Goal: Information Seeking & Learning: Learn about a topic

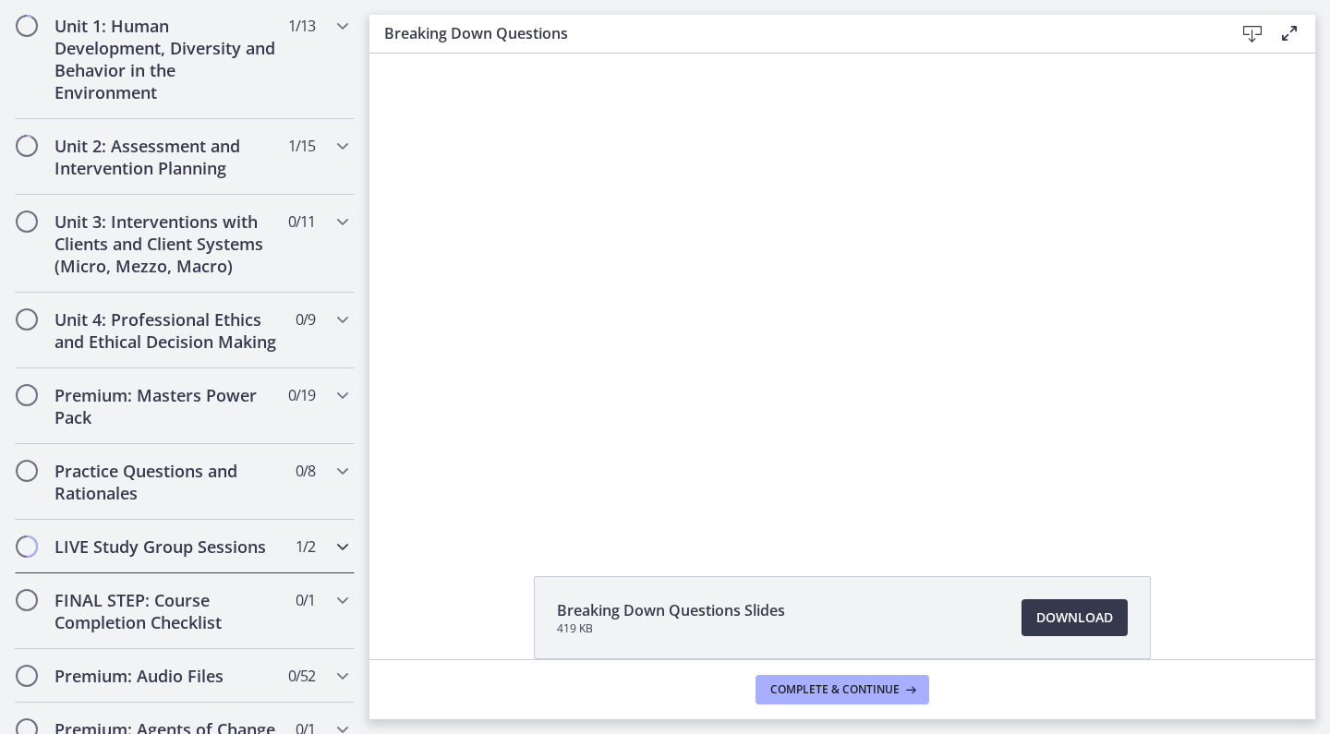
scroll to position [738, 0]
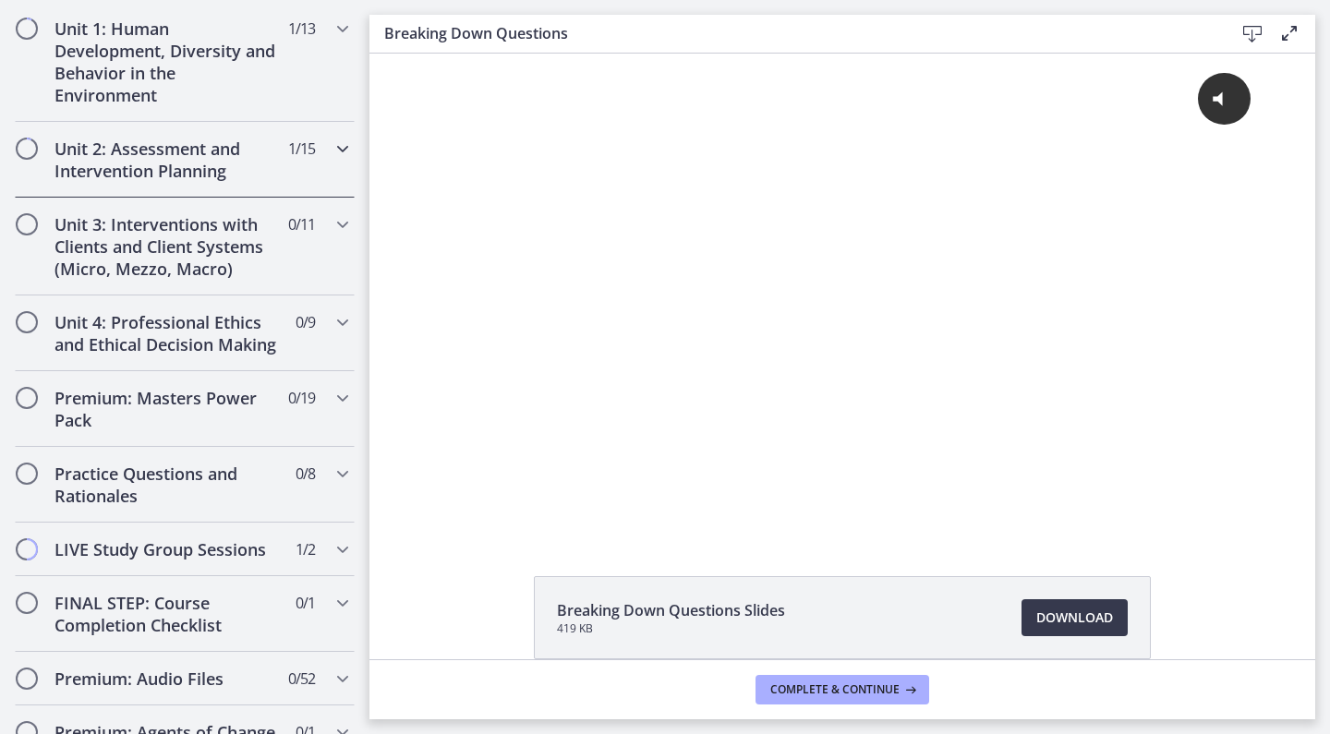
click at [337, 141] on icon "Chapters" at bounding box center [342, 149] width 22 height 22
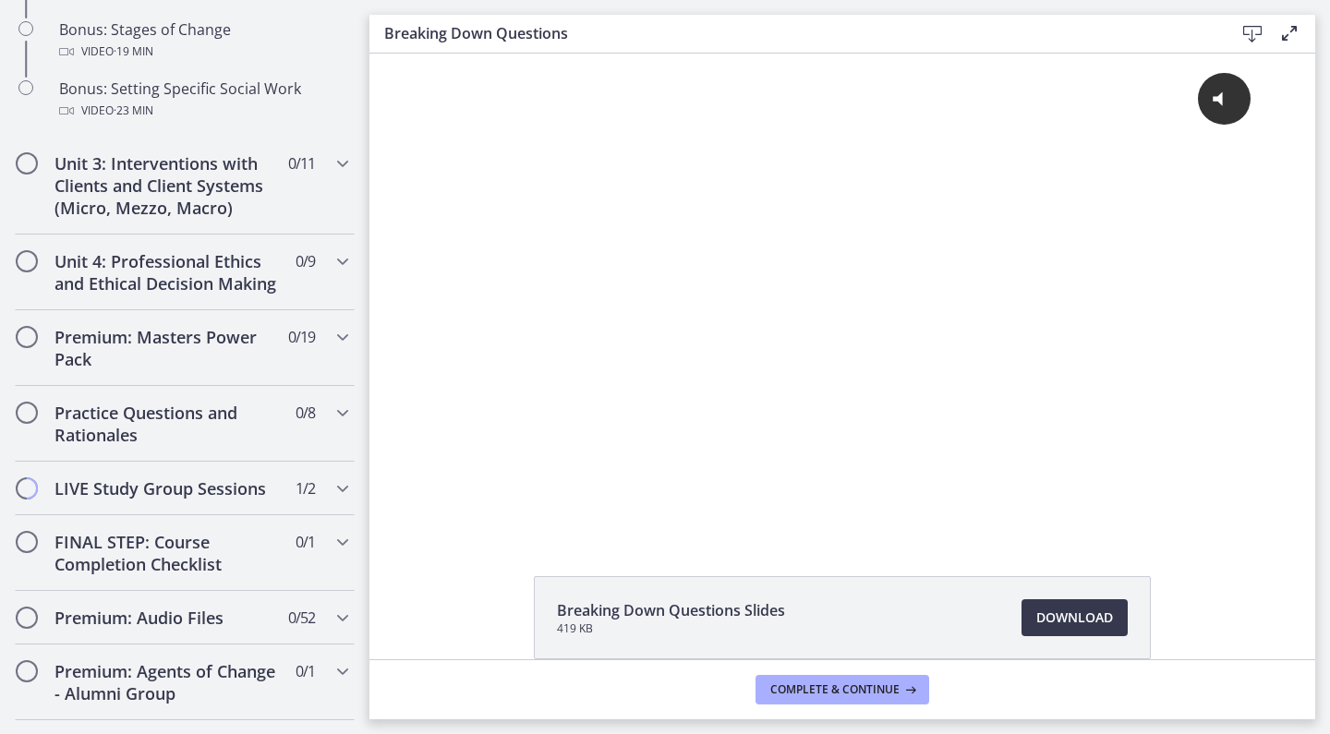
scroll to position [1715, 0]
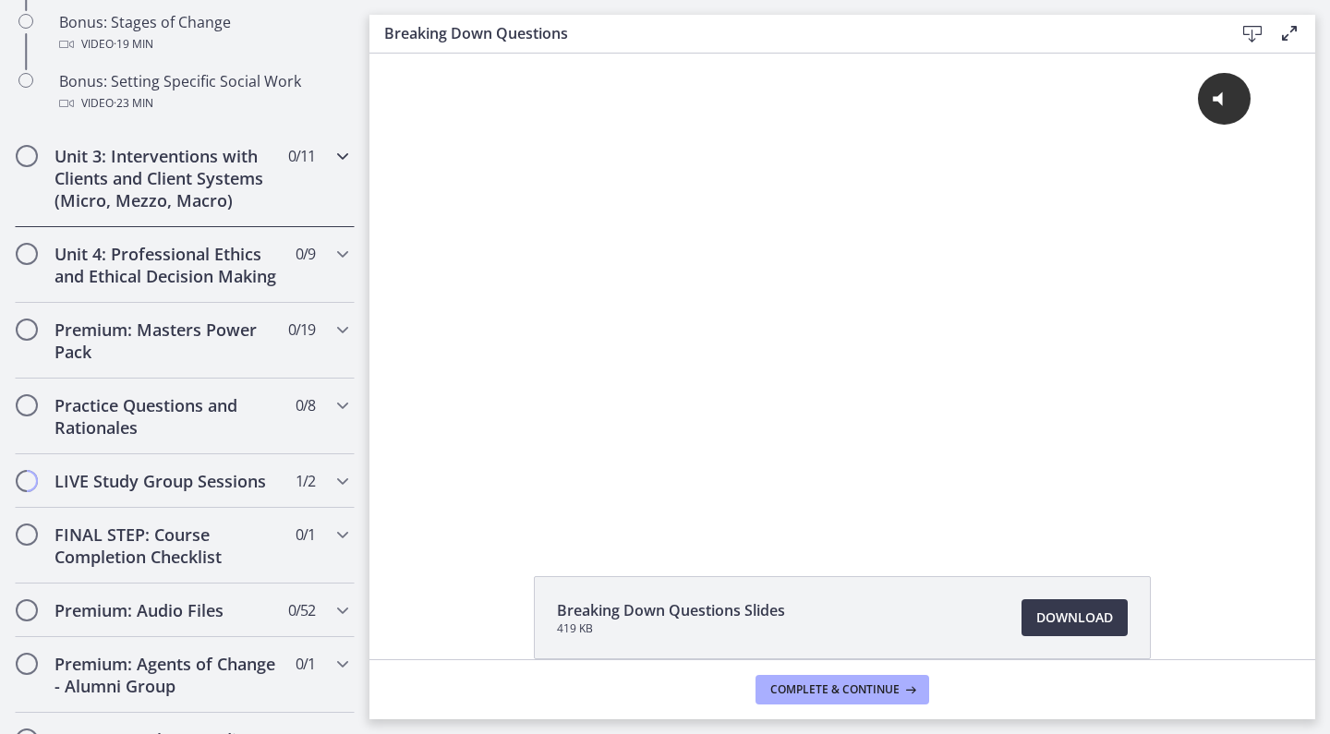
click at [320, 179] on div "Unit 3: Interventions with Clients and Client Systems (Micro, Mezzo, Macro) 0 /…" at bounding box center [185, 178] width 340 height 98
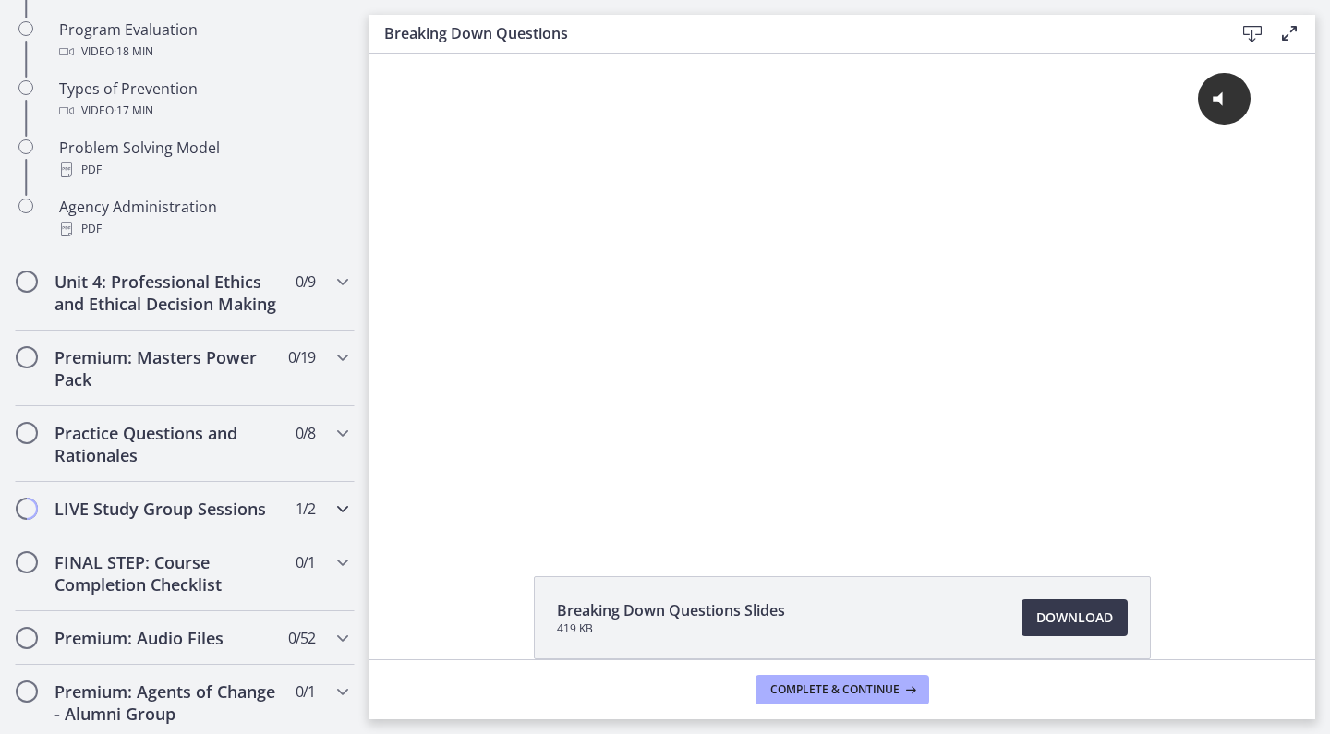
scroll to position [1295, 0]
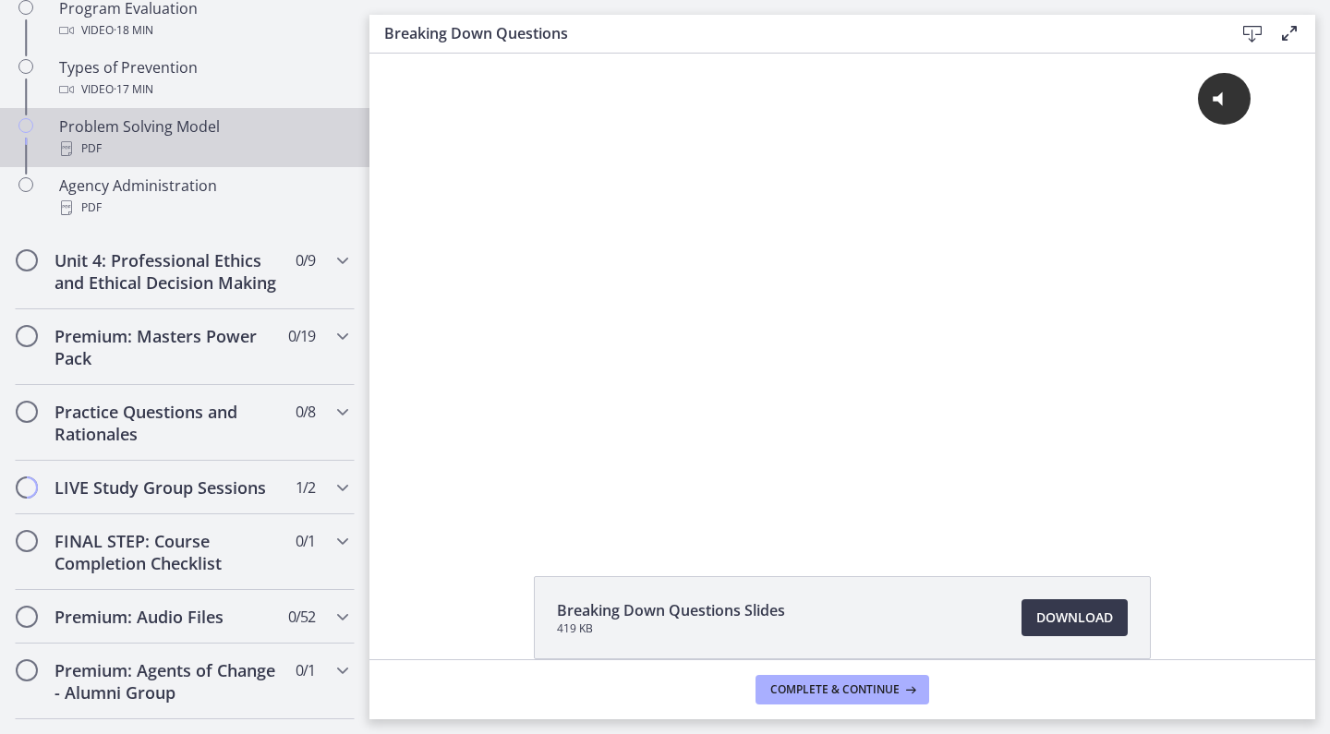
click at [45, 141] on link "Problem Solving Model PDF" at bounding box center [184, 137] width 369 height 59
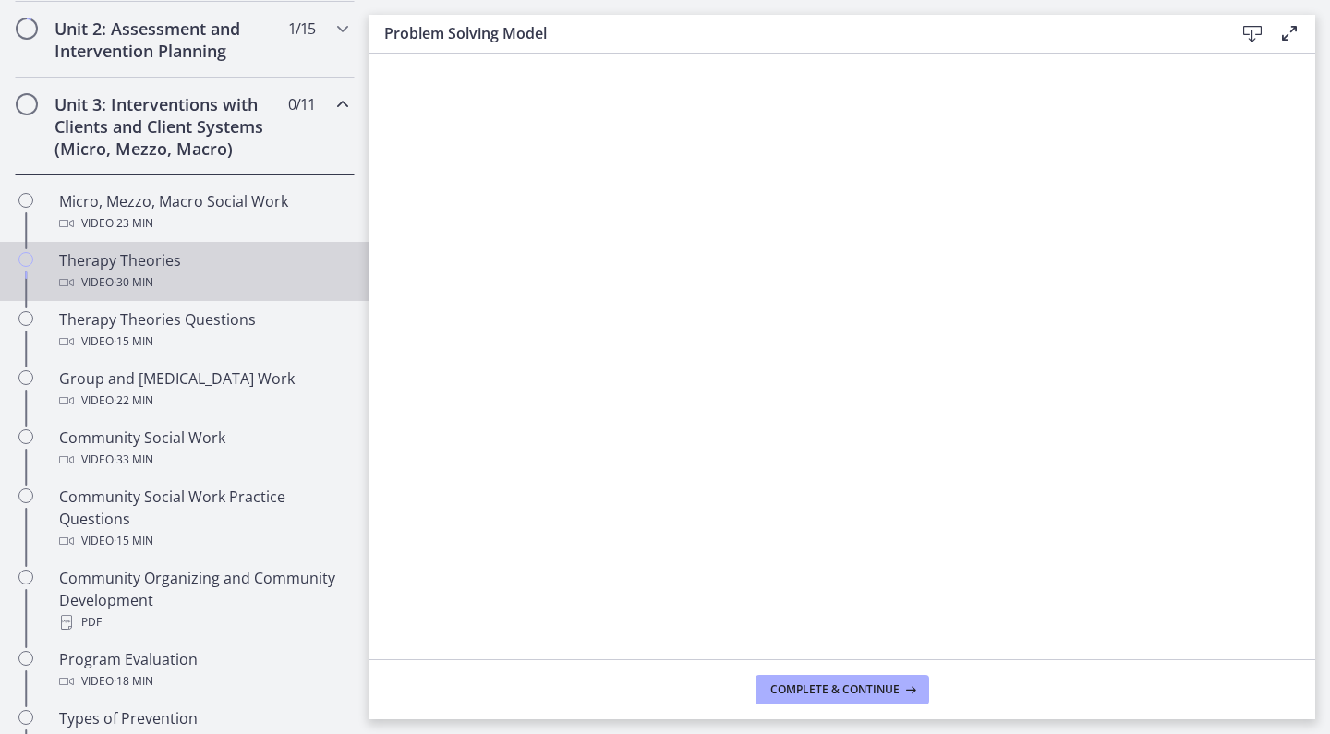
scroll to position [641, 0]
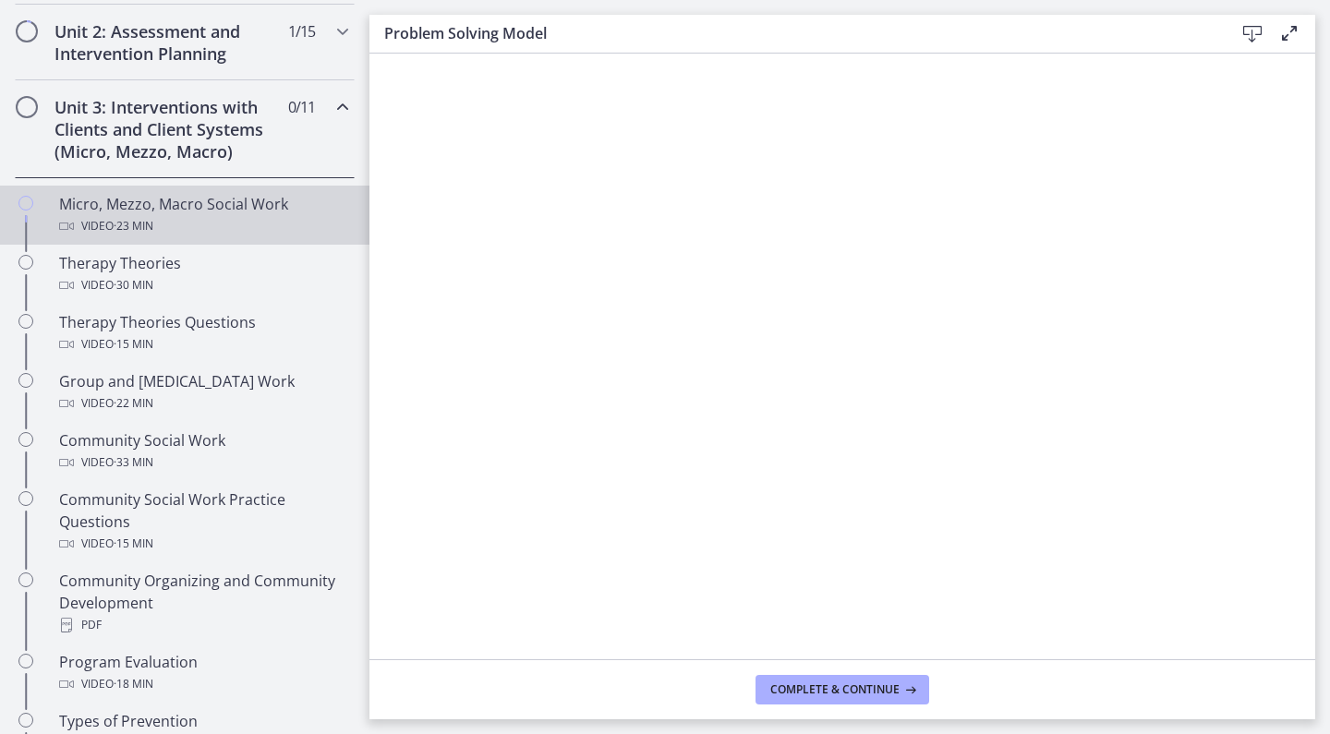
click at [257, 213] on div "Micro, Mezzo, Macro Social Work Video · 23 min" at bounding box center [203, 215] width 288 height 44
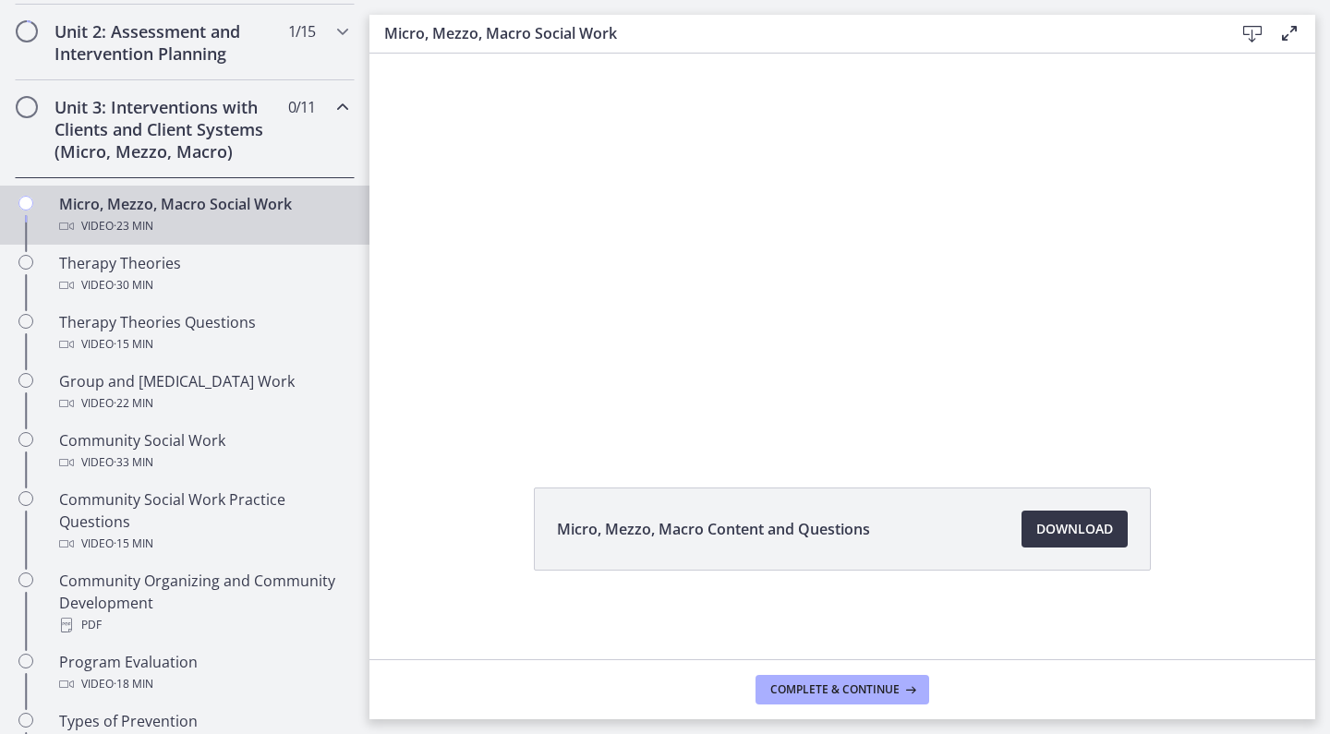
scroll to position [84, 0]
click at [1069, 536] on span "Download Opens in a new window" at bounding box center [1074, 529] width 77 height 22
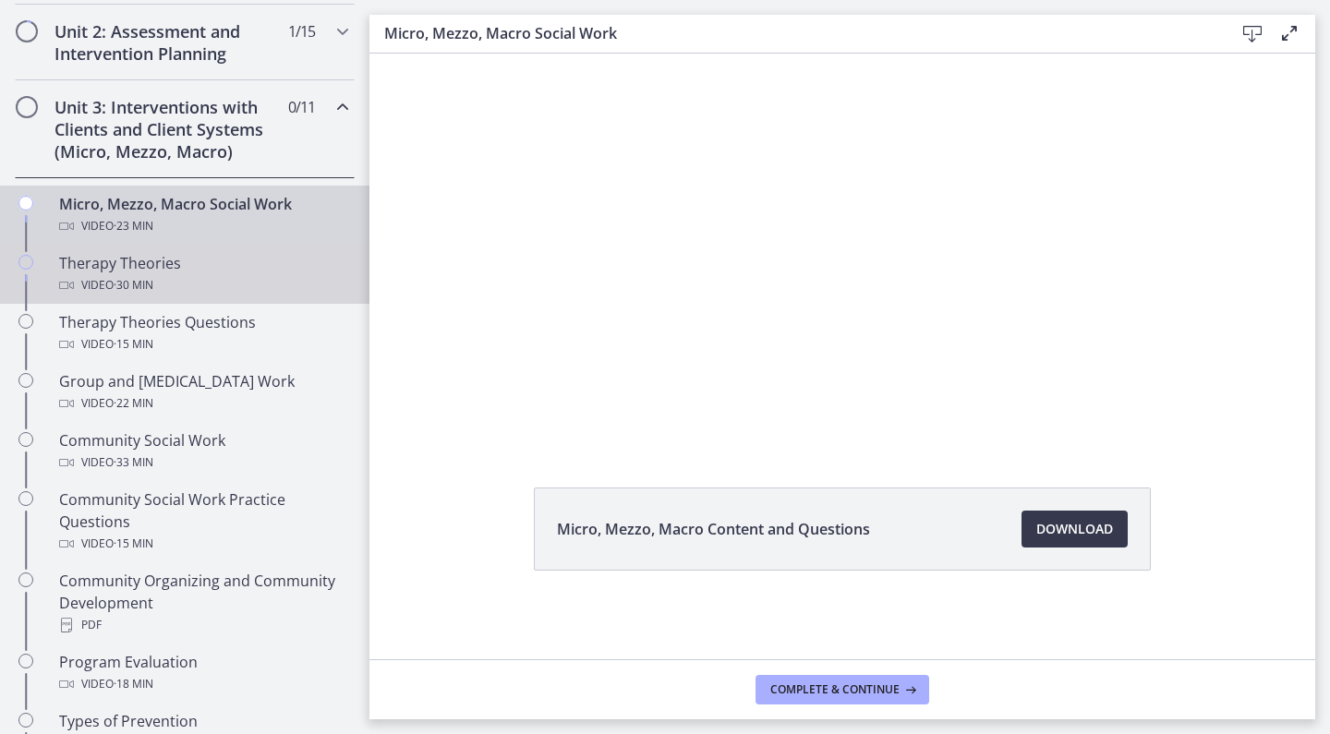
click at [295, 286] on div "Video · 30 min" at bounding box center [203, 285] width 288 height 22
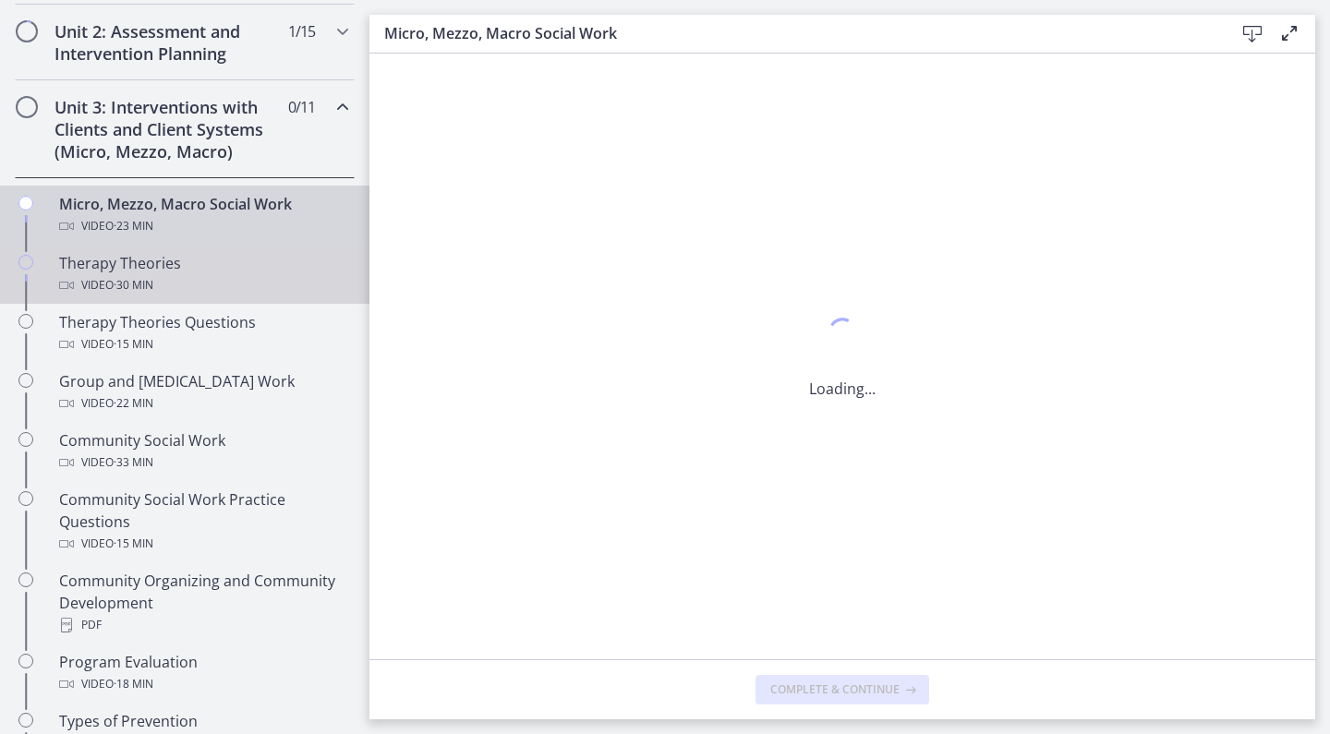
scroll to position [0, 0]
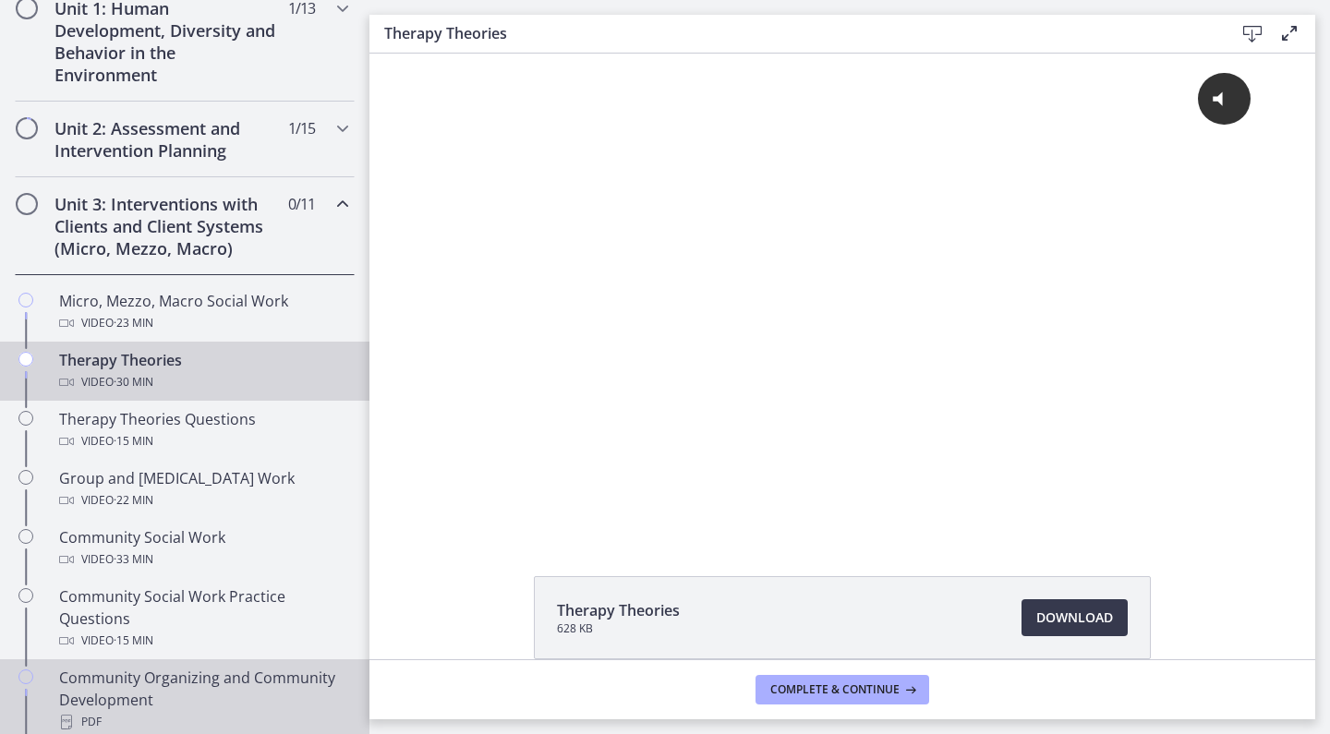
scroll to position [555, 0]
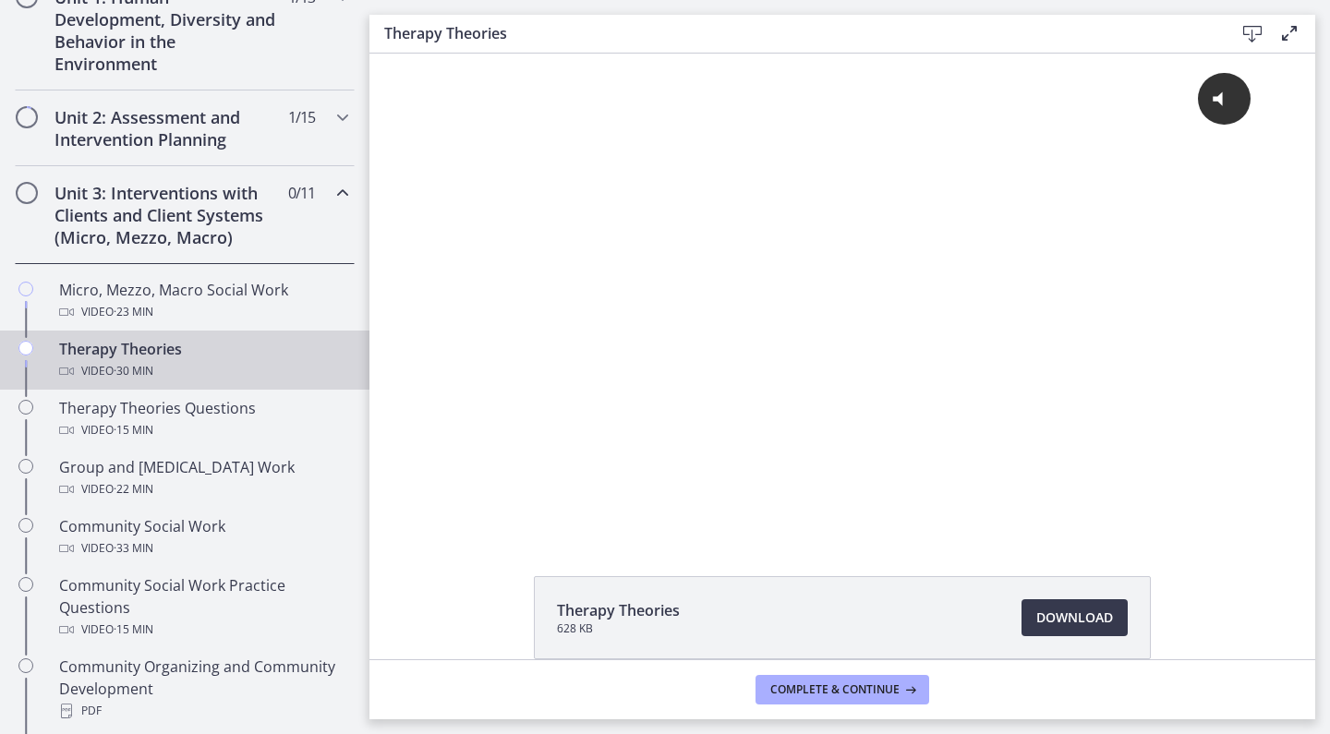
click at [334, 191] on icon "Chapters" at bounding box center [342, 193] width 22 height 22
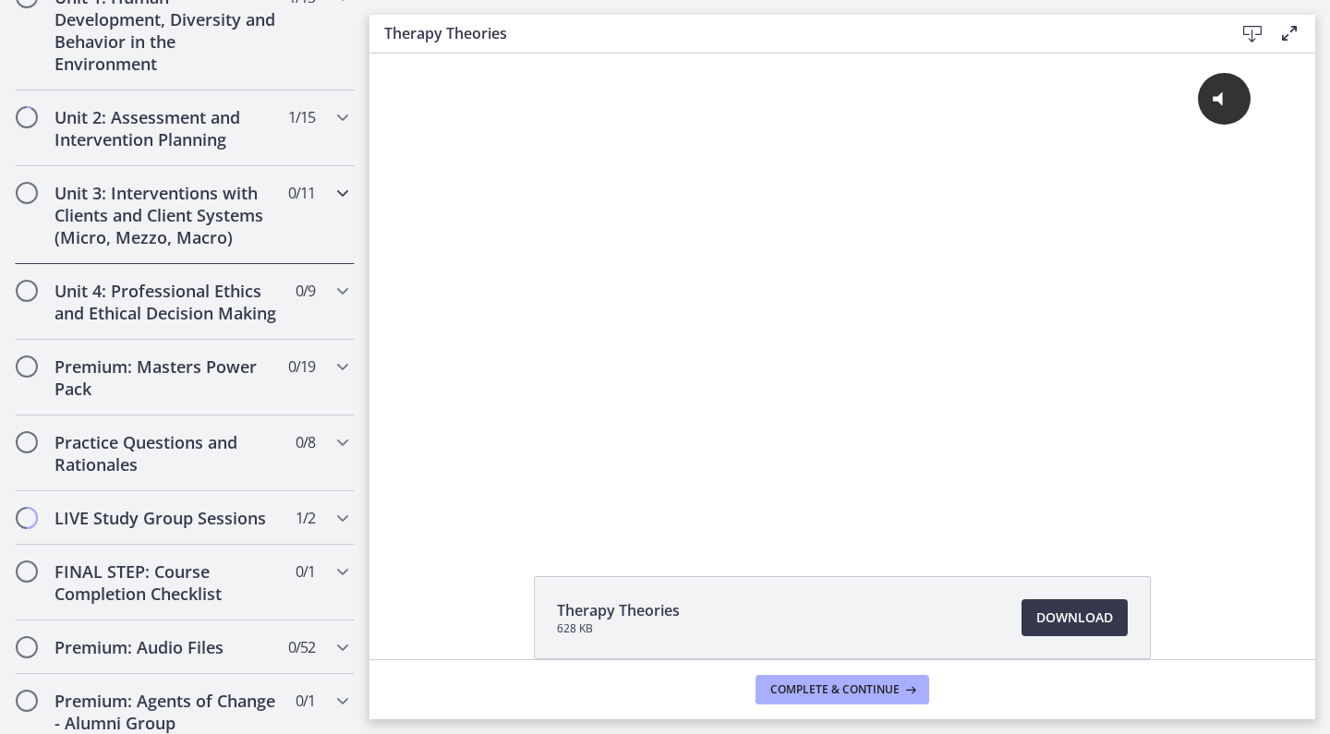
click at [340, 204] on span "Chapters" at bounding box center [342, 193] width 22 height 22
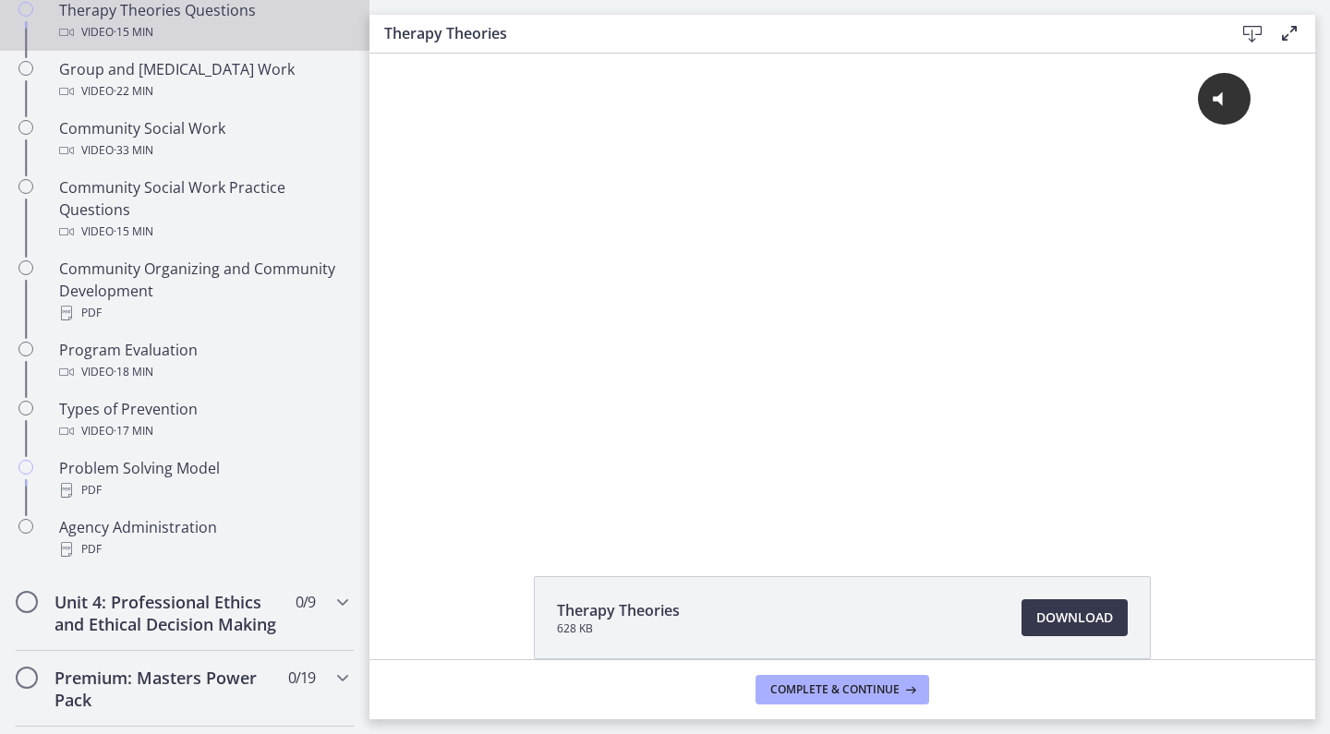
scroll to position [958, 0]
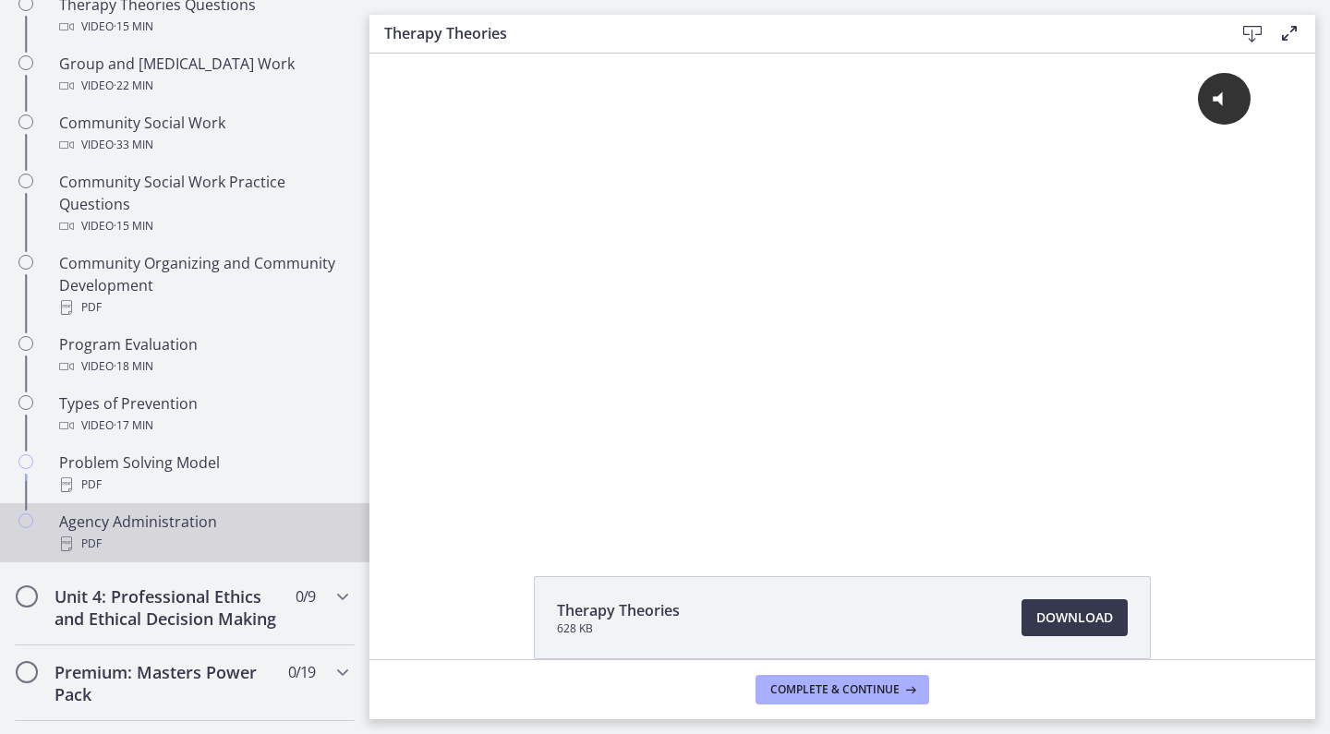
click at [226, 518] on div "Agency Administration PDF" at bounding box center [203, 533] width 288 height 44
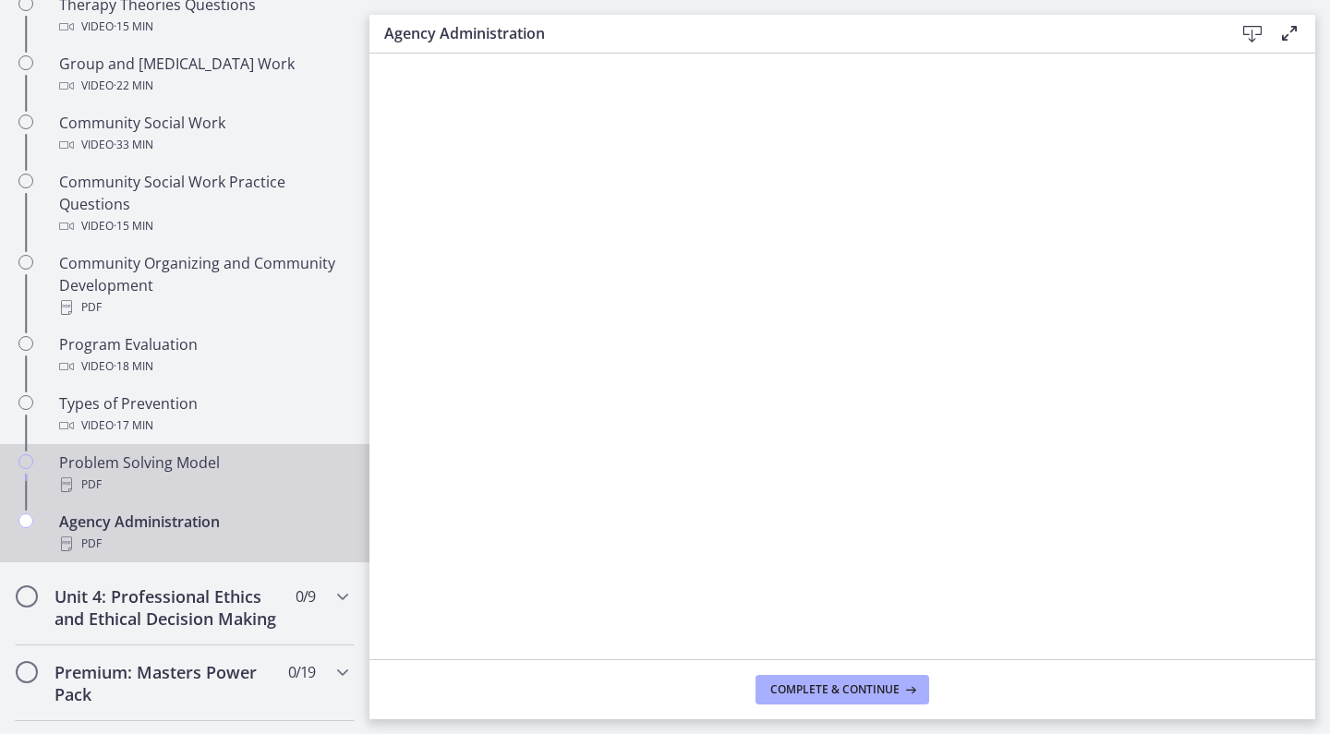
click at [213, 477] on div "PDF" at bounding box center [203, 485] width 288 height 22
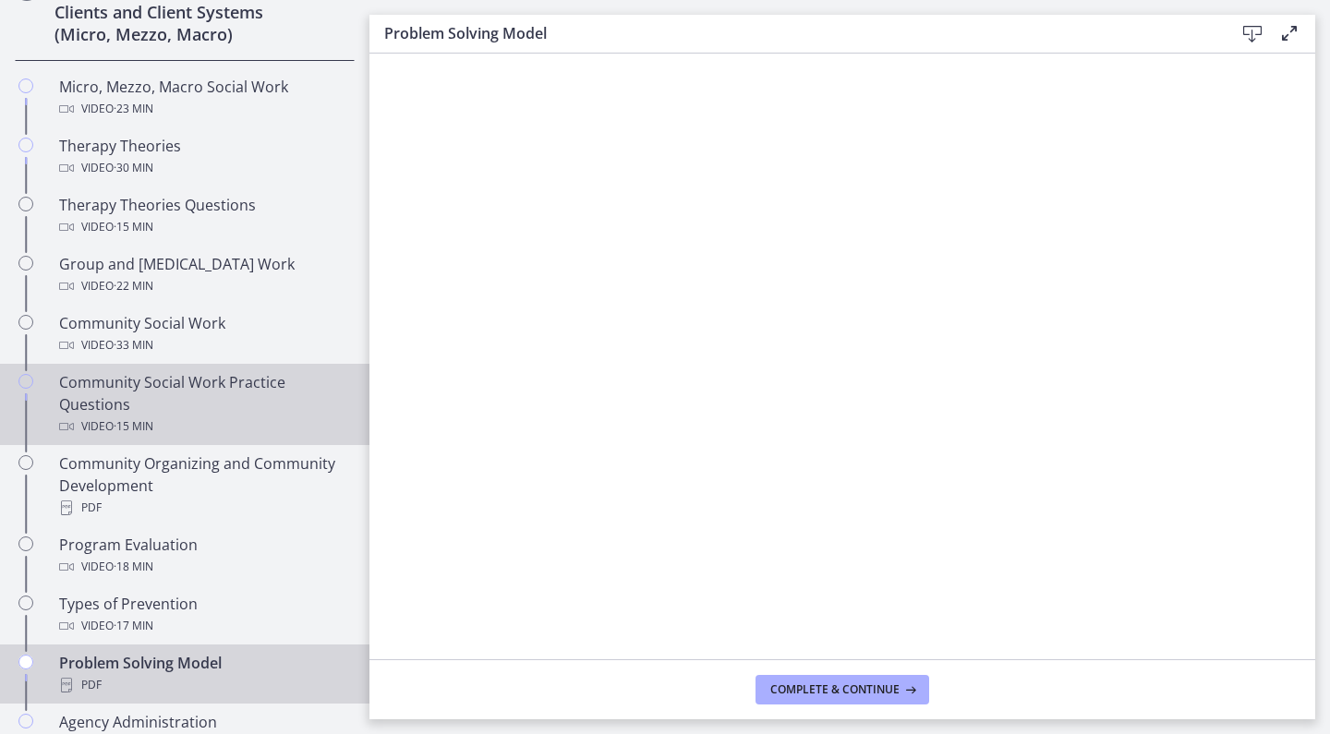
scroll to position [702, 0]
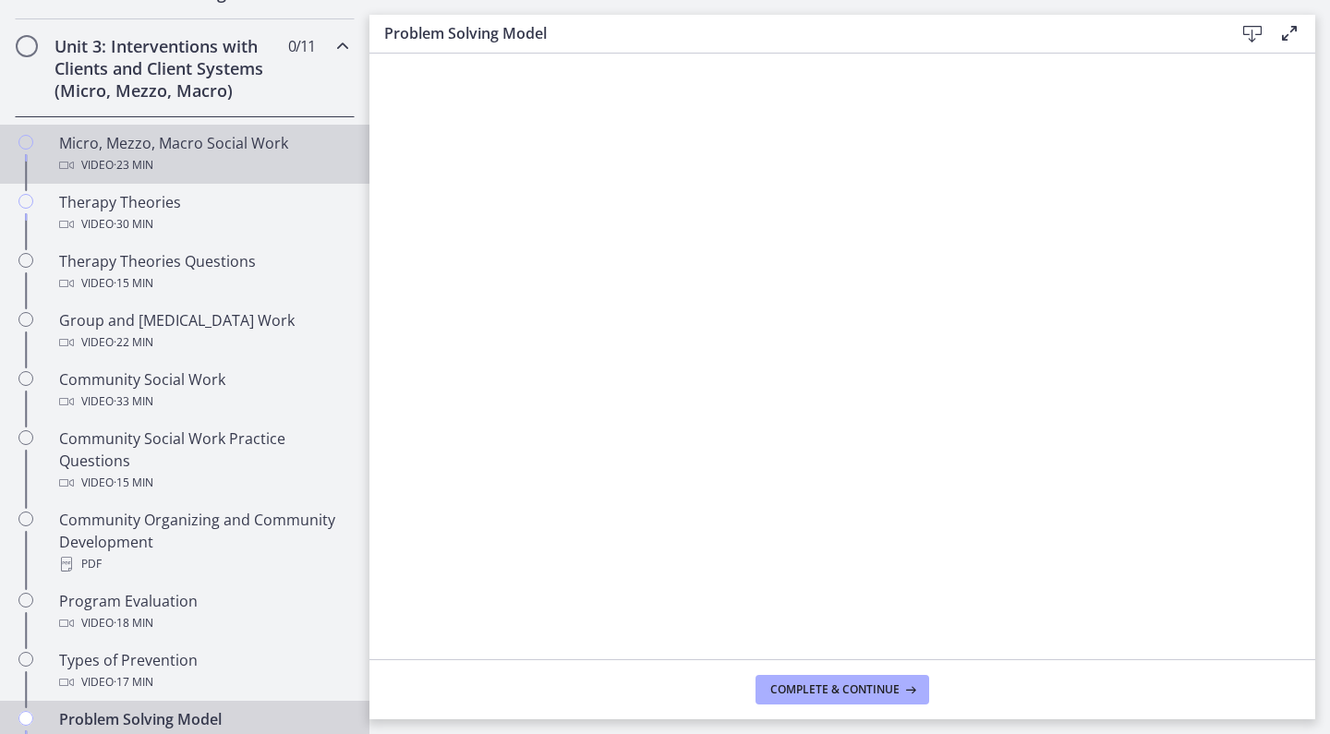
click at [227, 171] on div "Video · 23 min" at bounding box center [203, 165] width 288 height 22
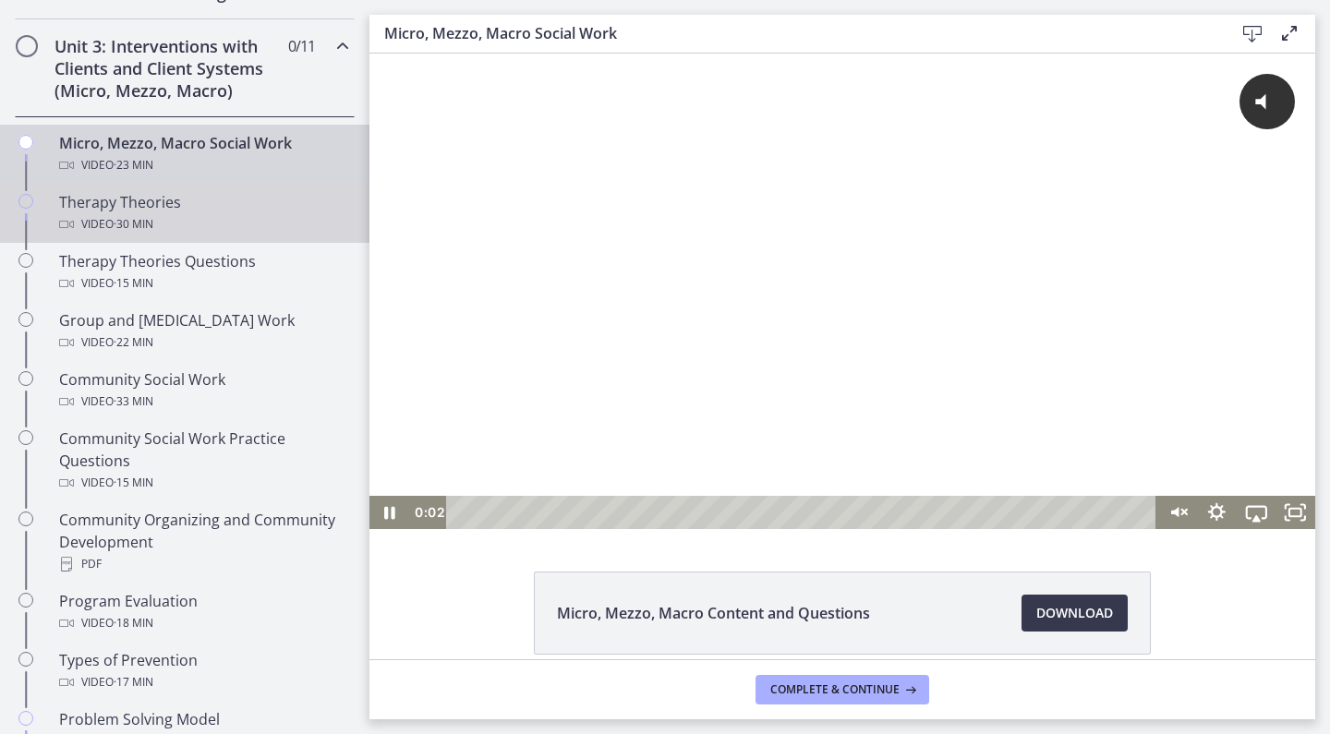
click at [214, 192] on div "Therapy Theories Video · 30 min" at bounding box center [203, 213] width 288 height 44
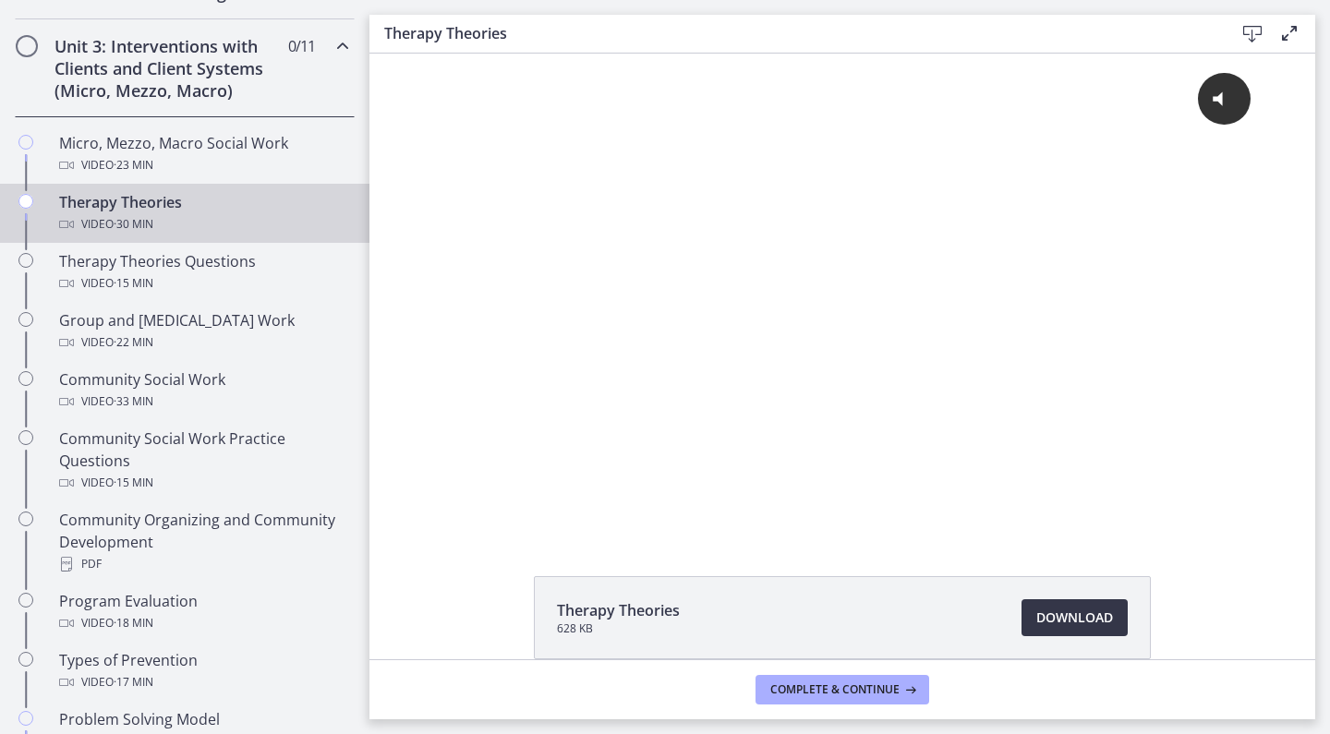
click at [1077, 614] on span "Download Opens in a new window" at bounding box center [1074, 618] width 77 height 22
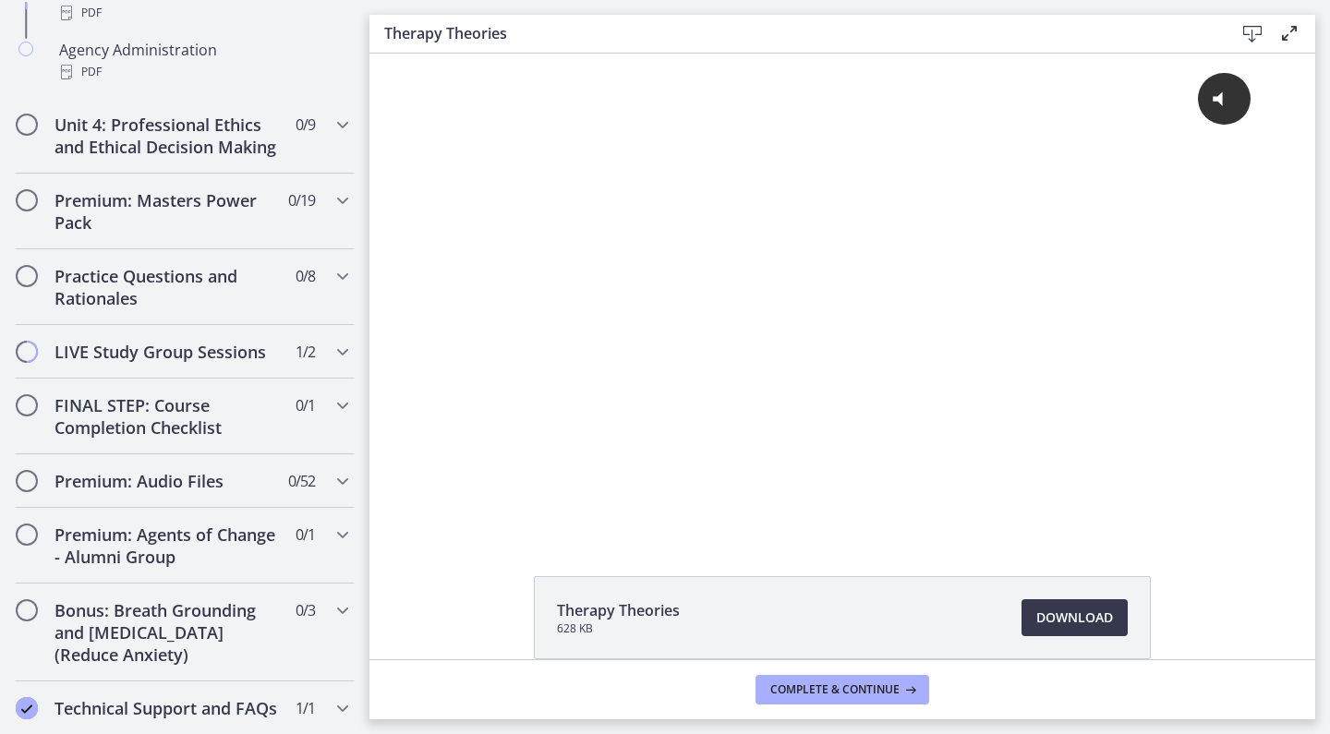
scroll to position [1428, 0]
click at [319, 213] on div "Premium: Masters Power Pack 0 / 19 Completed" at bounding box center [185, 213] width 340 height 76
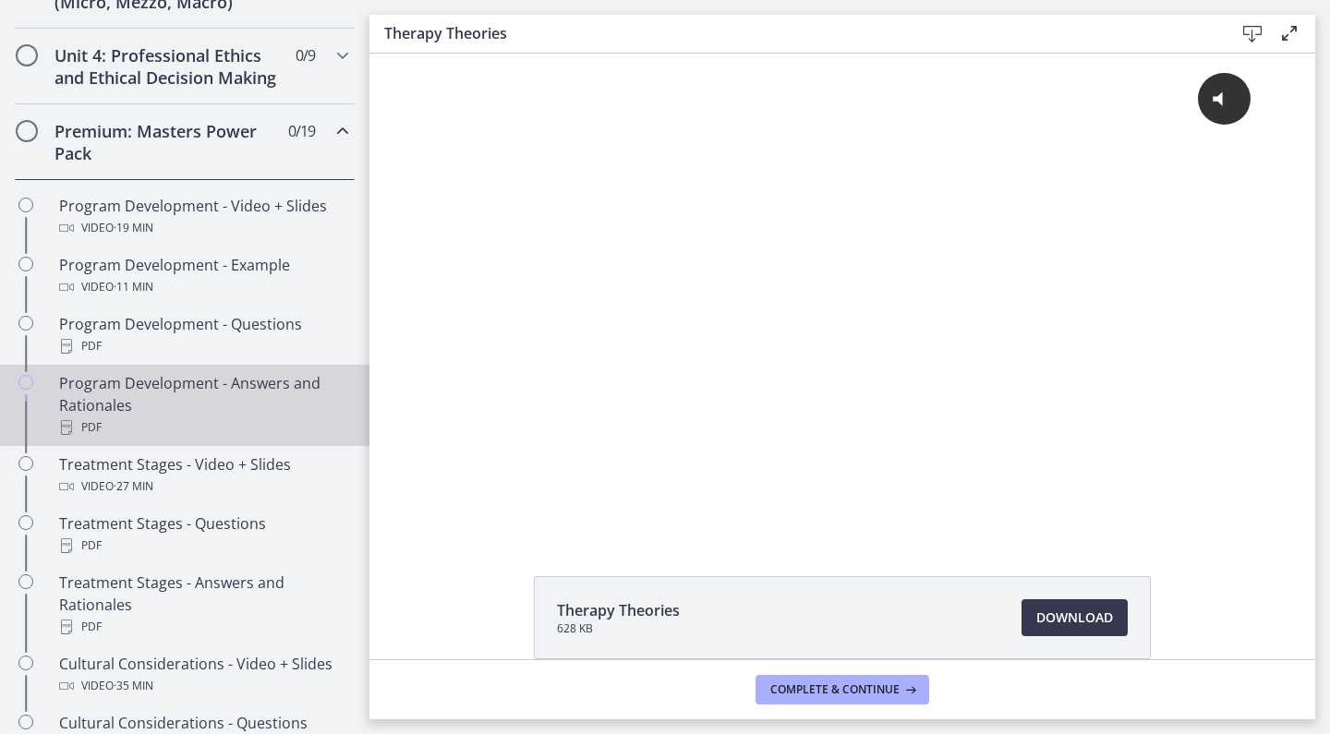
scroll to position [787, 0]
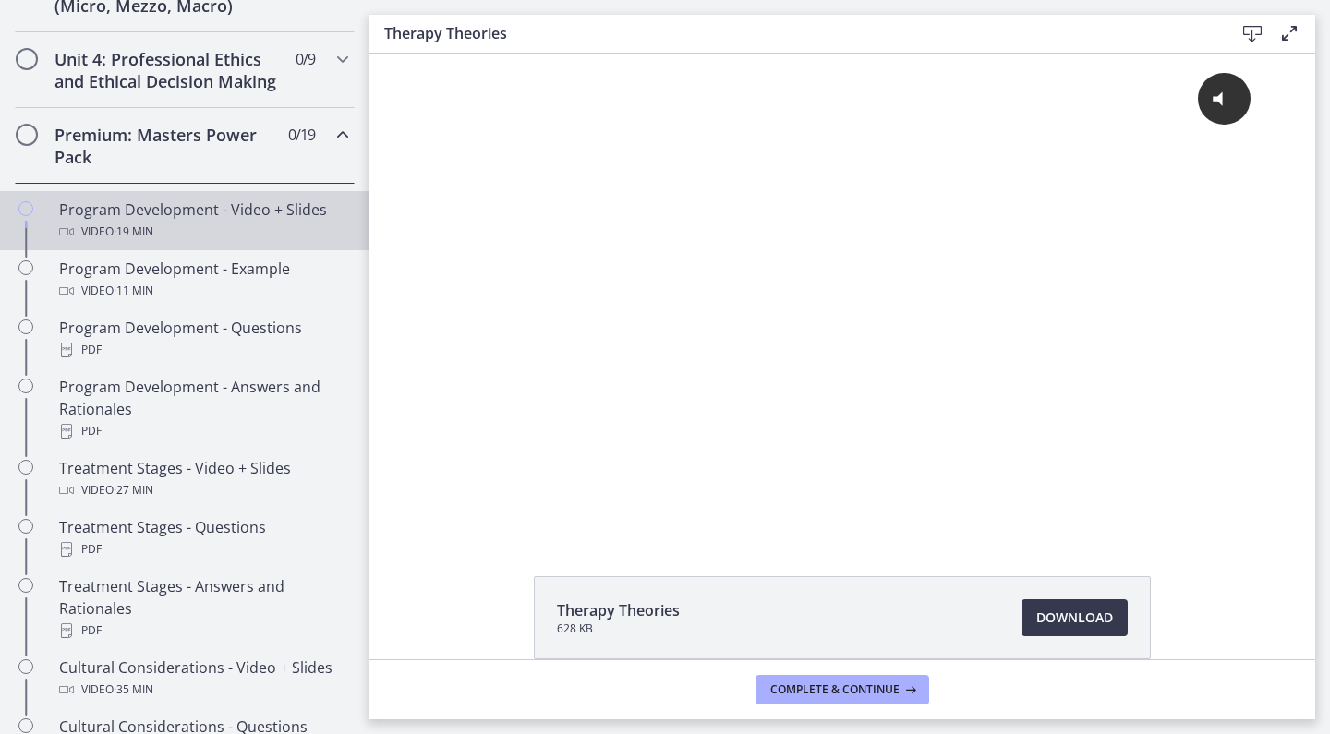
click at [231, 235] on div "Video · 19 min" at bounding box center [203, 232] width 288 height 22
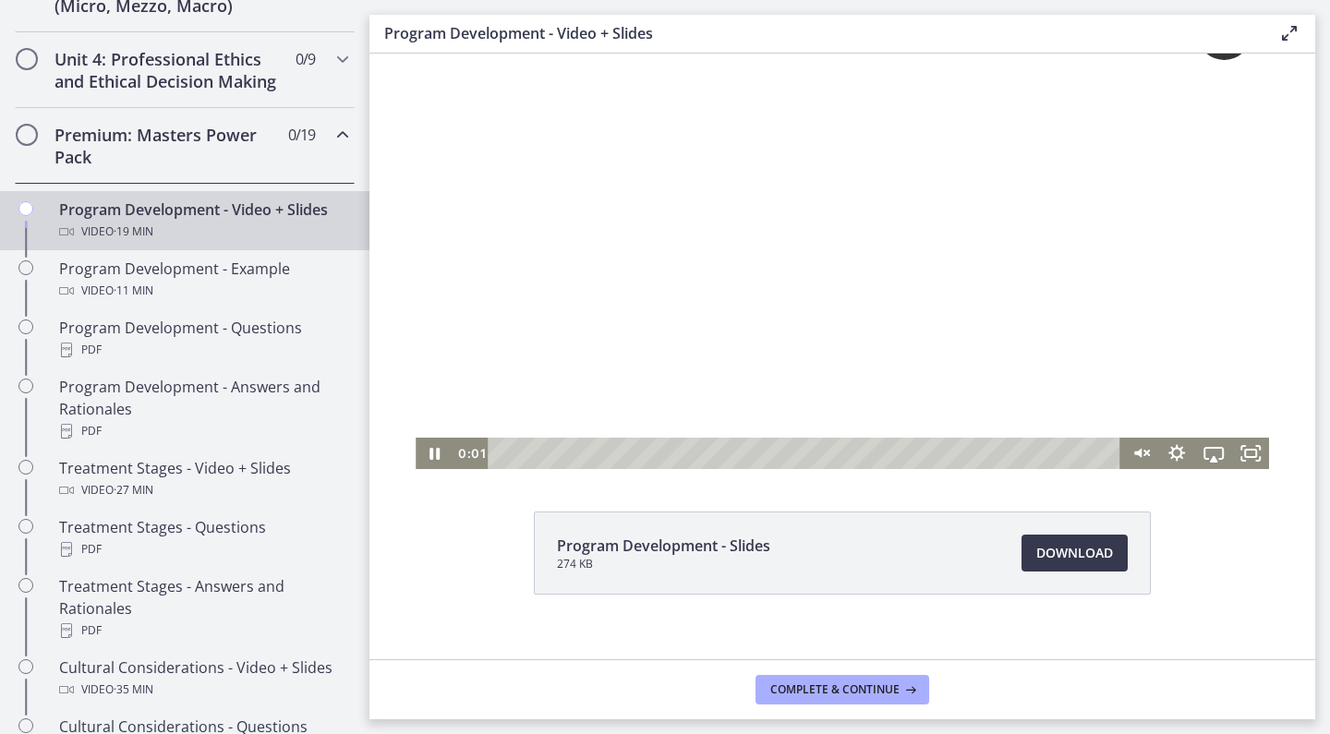
scroll to position [69, 0]
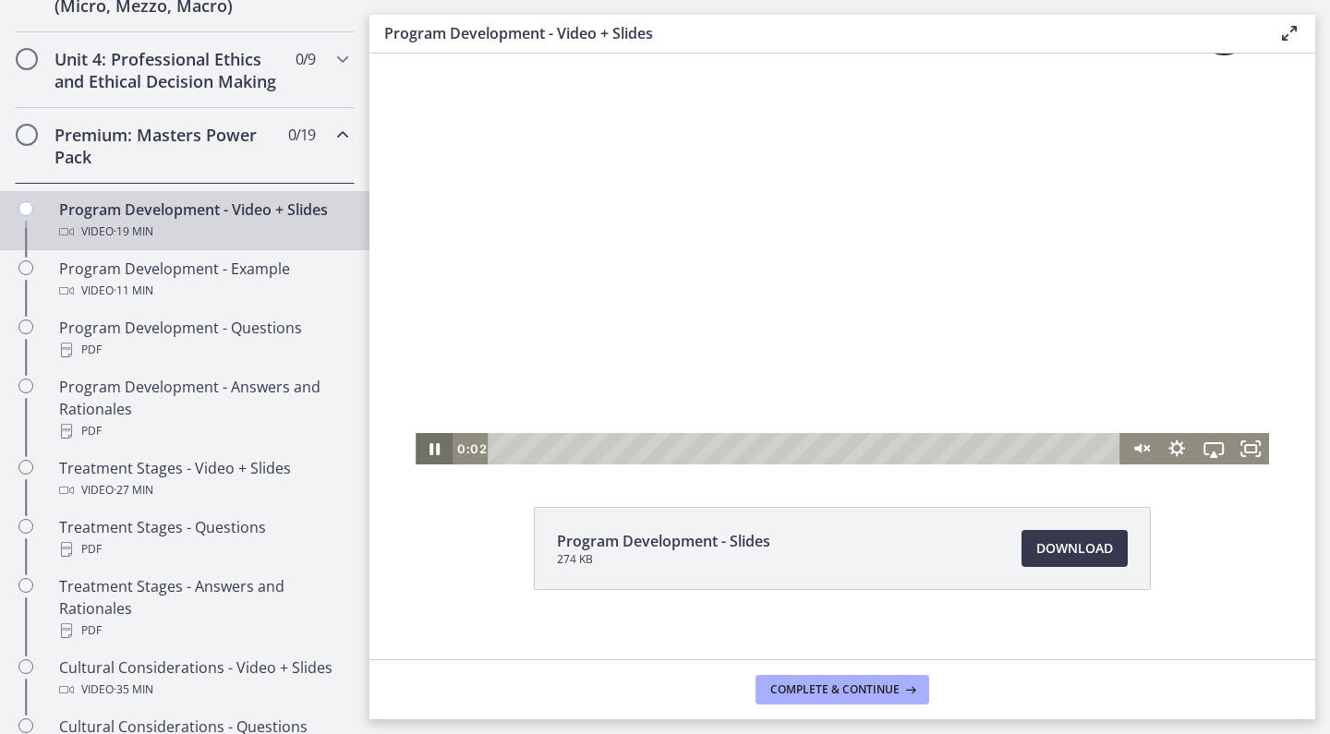
click at [434, 450] on icon "Pause" at bounding box center [434, 448] width 37 height 31
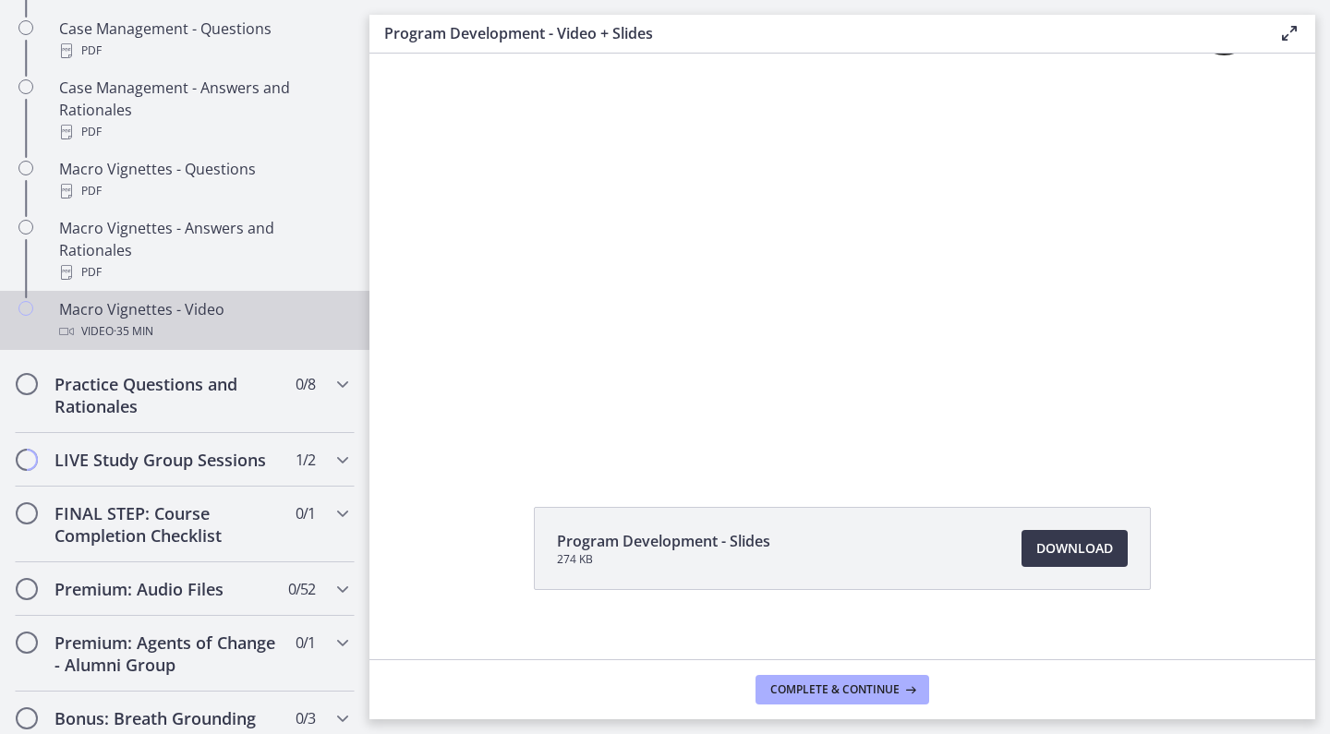
scroll to position [1890, 0]
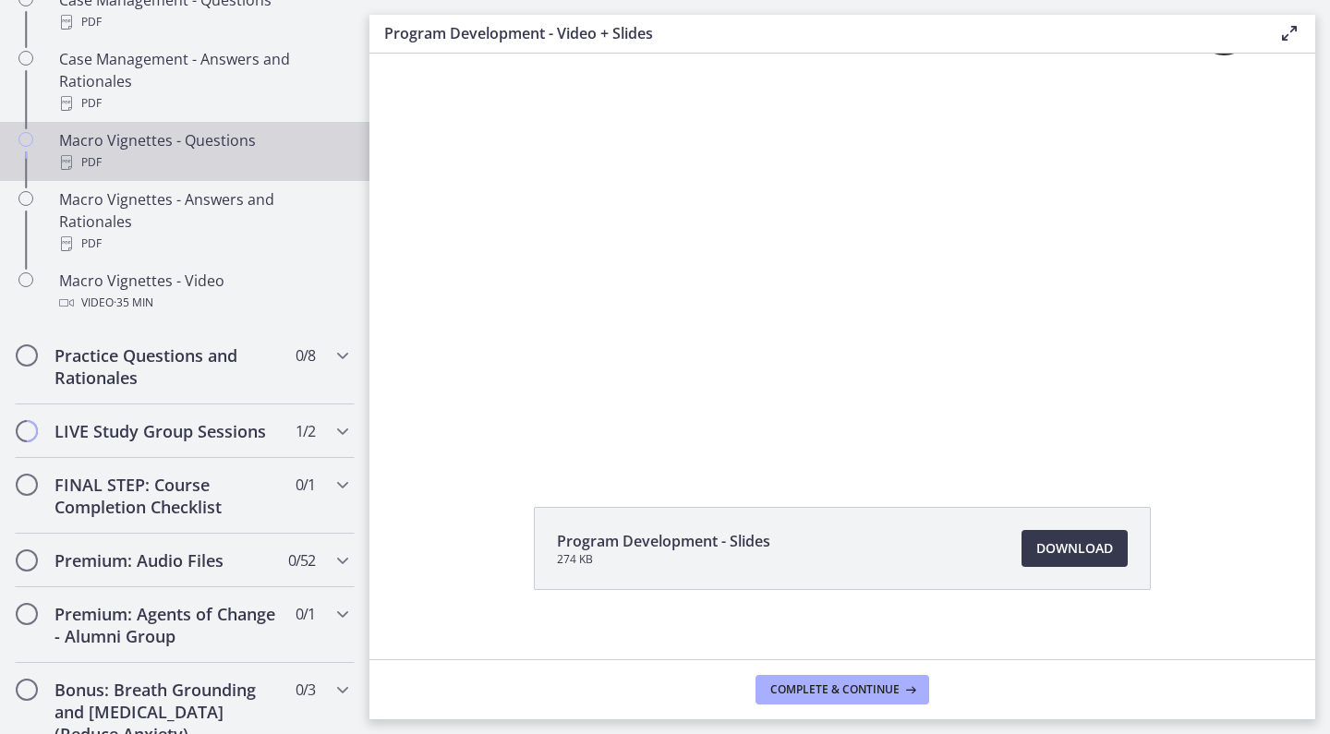
click at [268, 169] on div "PDF" at bounding box center [203, 162] width 288 height 22
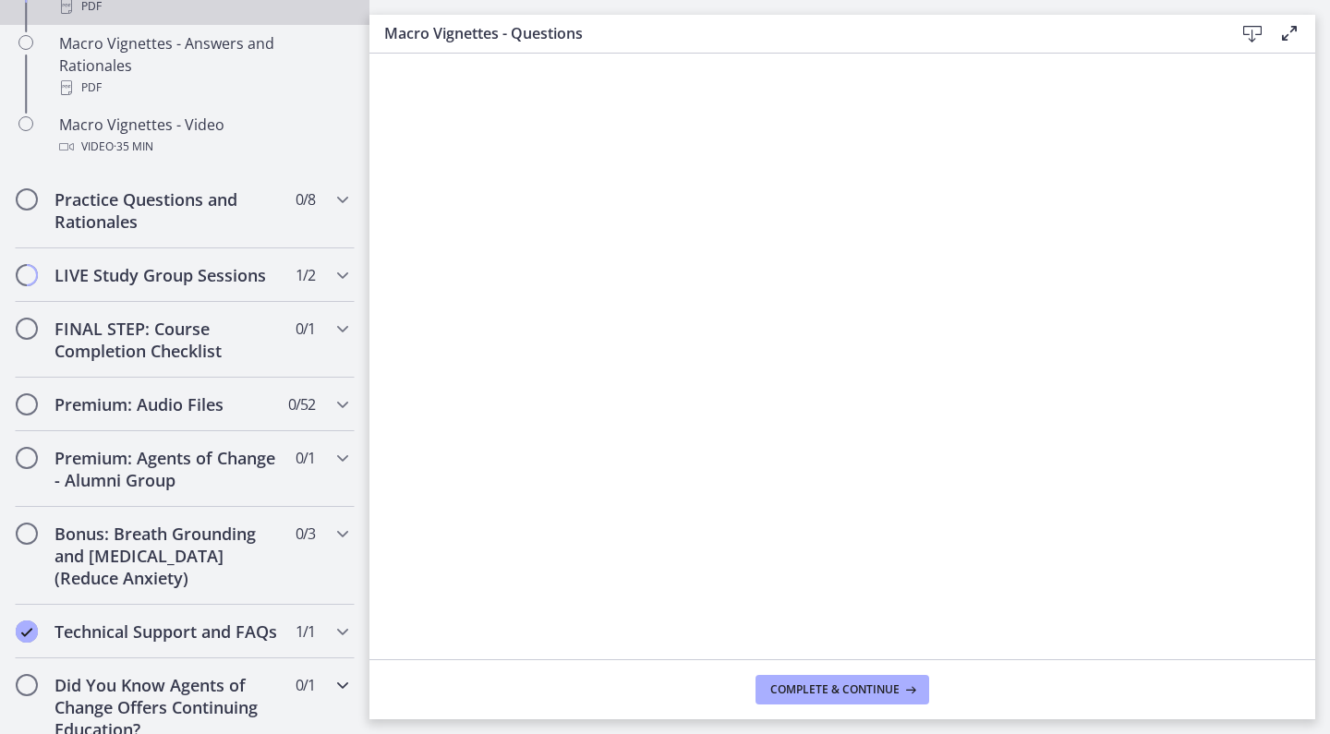
click at [307, 691] on div "Did You Know Agents of Change Offers Continuing Education? 0 / 1 Completed" at bounding box center [185, 707] width 340 height 98
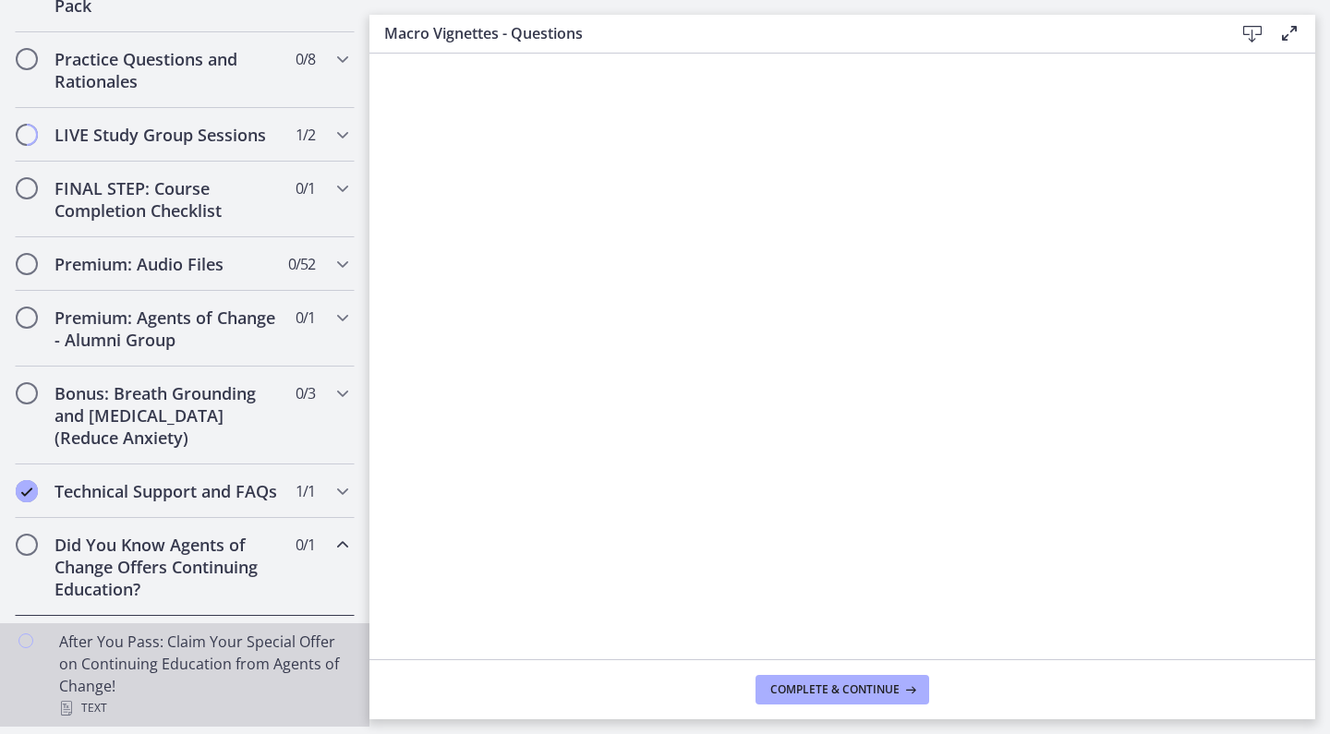
click at [25, 636] on icon "Chapters" at bounding box center [25, 640] width 15 height 15
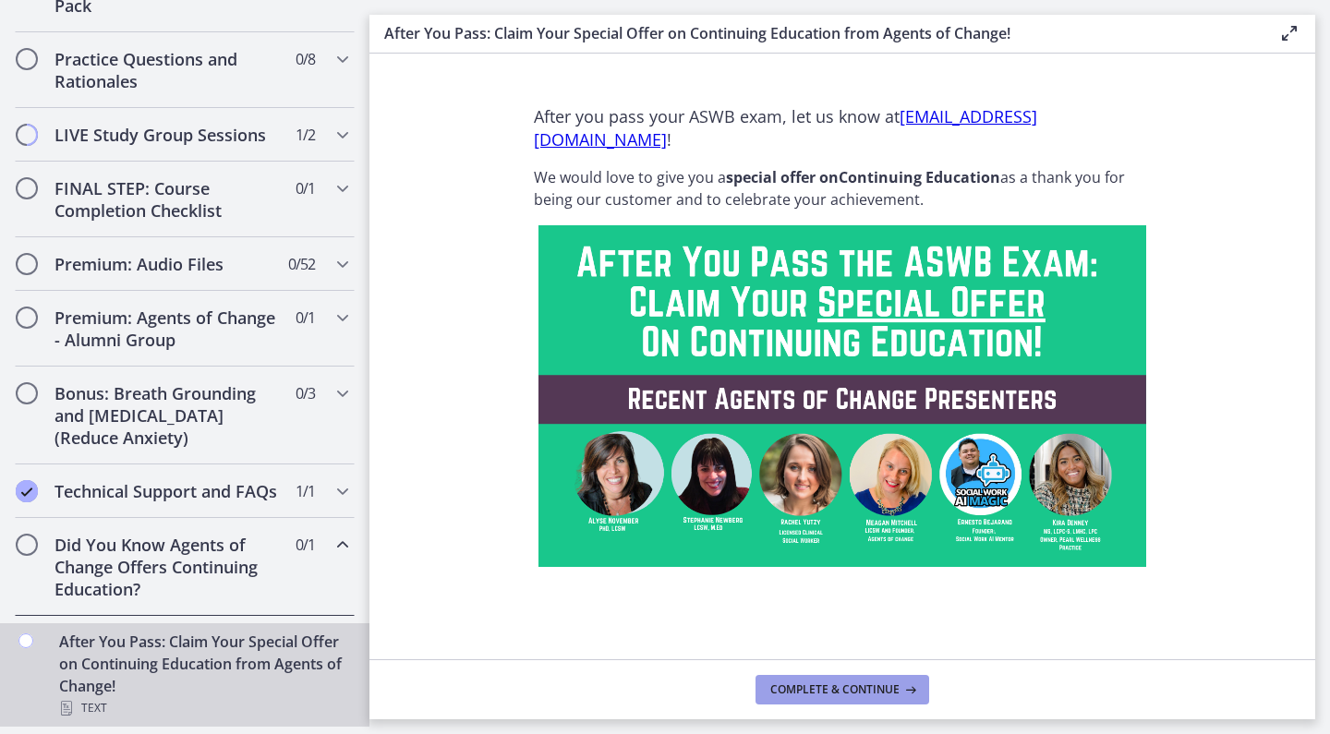
click at [798, 697] on button "Complete & continue" at bounding box center [842, 690] width 174 height 30
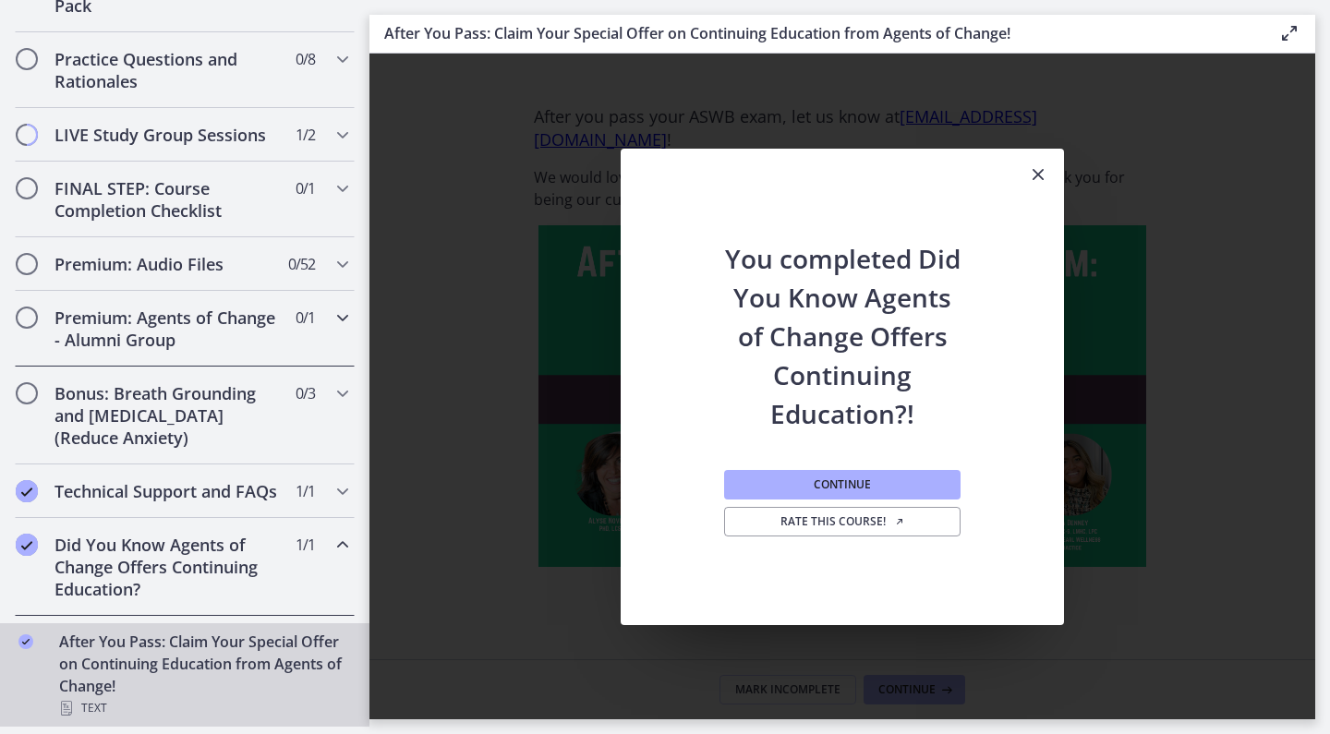
click at [313, 344] on div "Premium: Agents of Change - Alumni Group 0 / 1 Completed" at bounding box center [185, 329] width 340 height 76
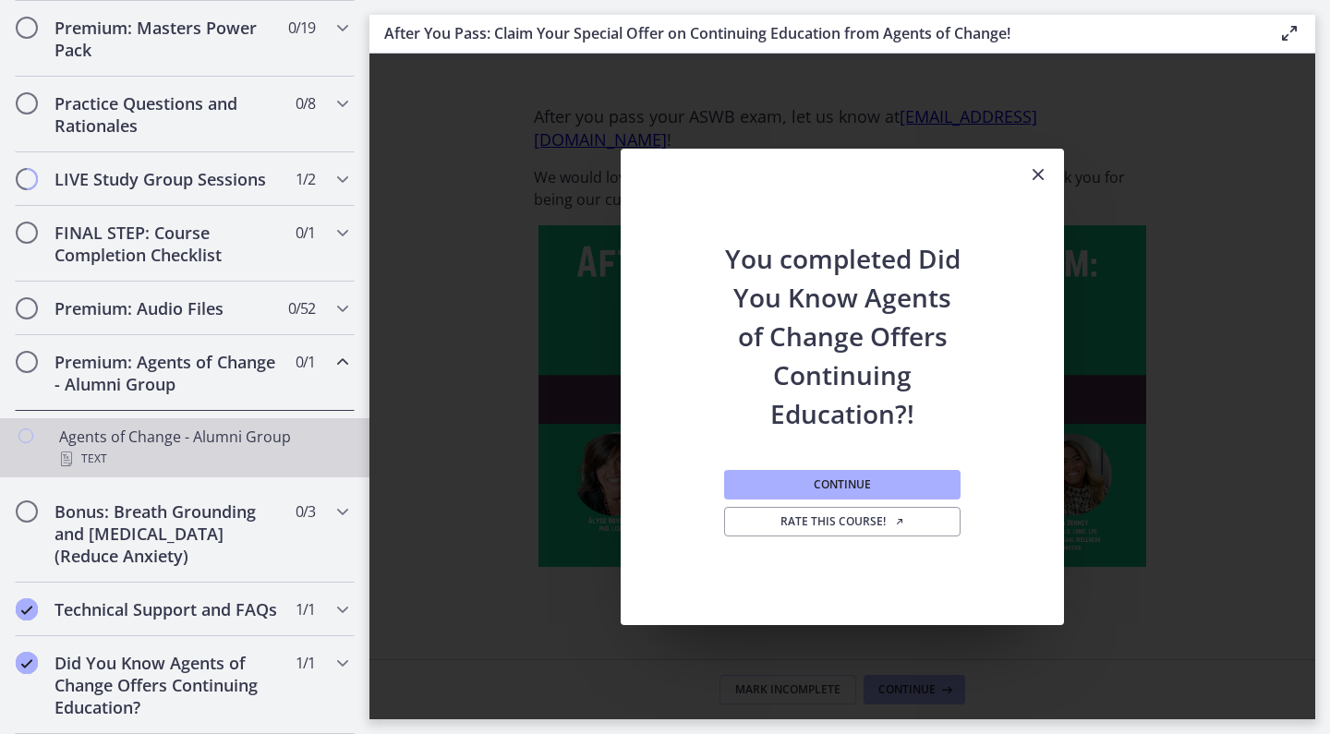
click at [273, 448] on div "Text" at bounding box center [203, 459] width 288 height 22
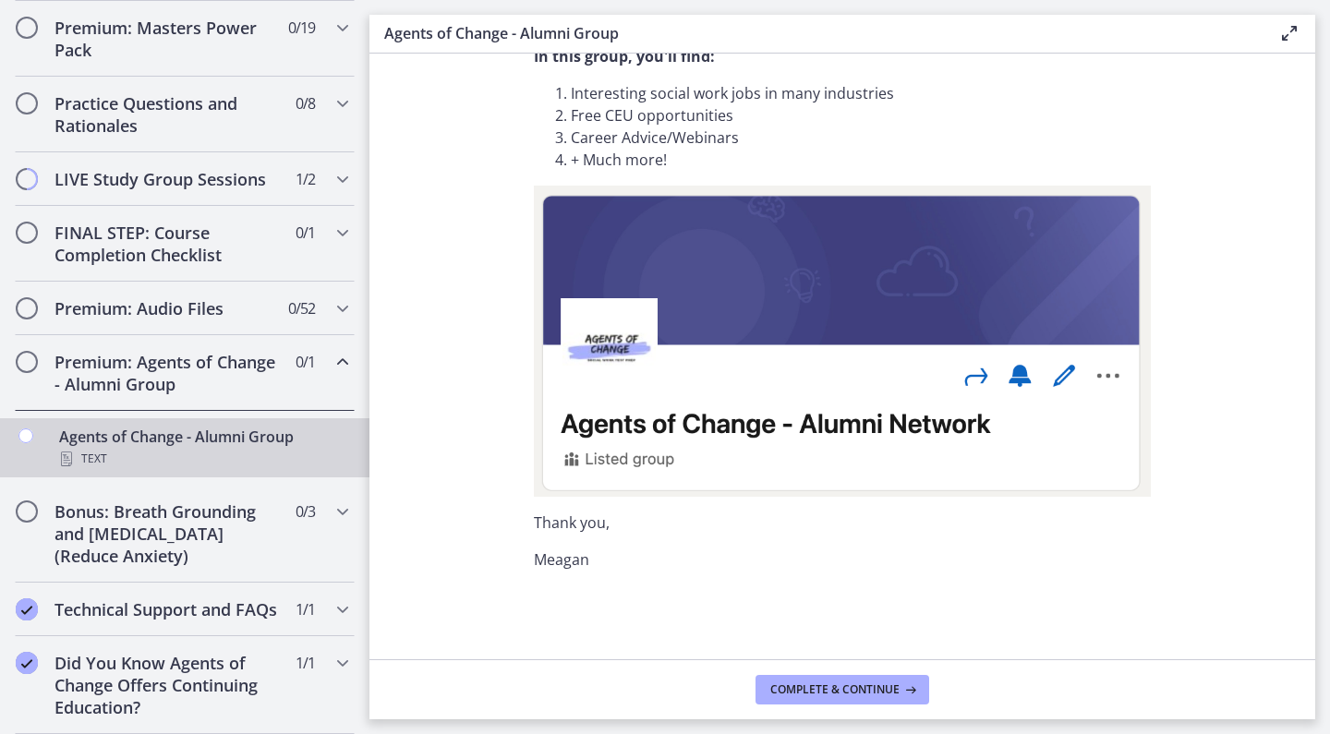
scroll to position [156, 0]
click at [29, 428] on icon "Chapters" at bounding box center [25, 435] width 15 height 15
click at [20, 428] on icon "Chapters" at bounding box center [25, 435] width 15 height 15
click at [32, 428] on icon "Chapters" at bounding box center [25, 435] width 15 height 15
click at [832, 685] on span "Complete & continue" at bounding box center [834, 689] width 129 height 15
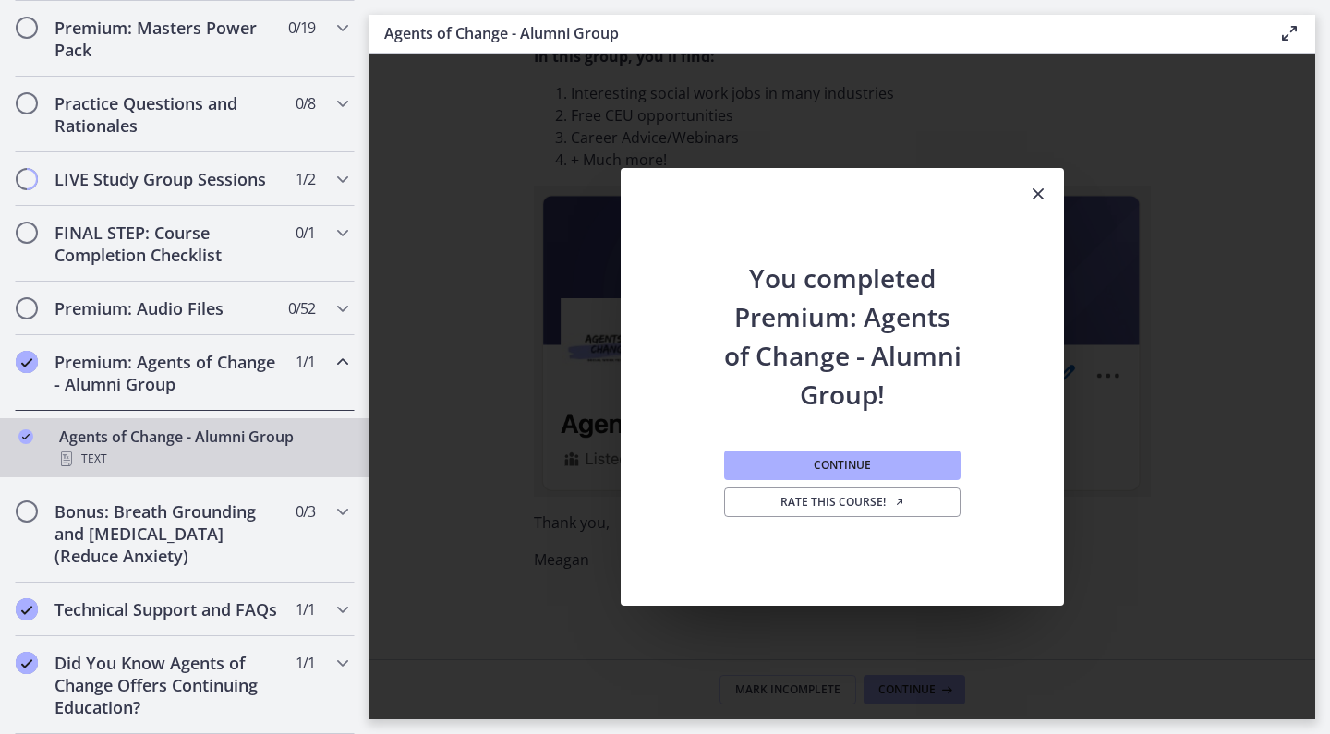
click at [1043, 194] on icon "Close" at bounding box center [1038, 194] width 22 height 22
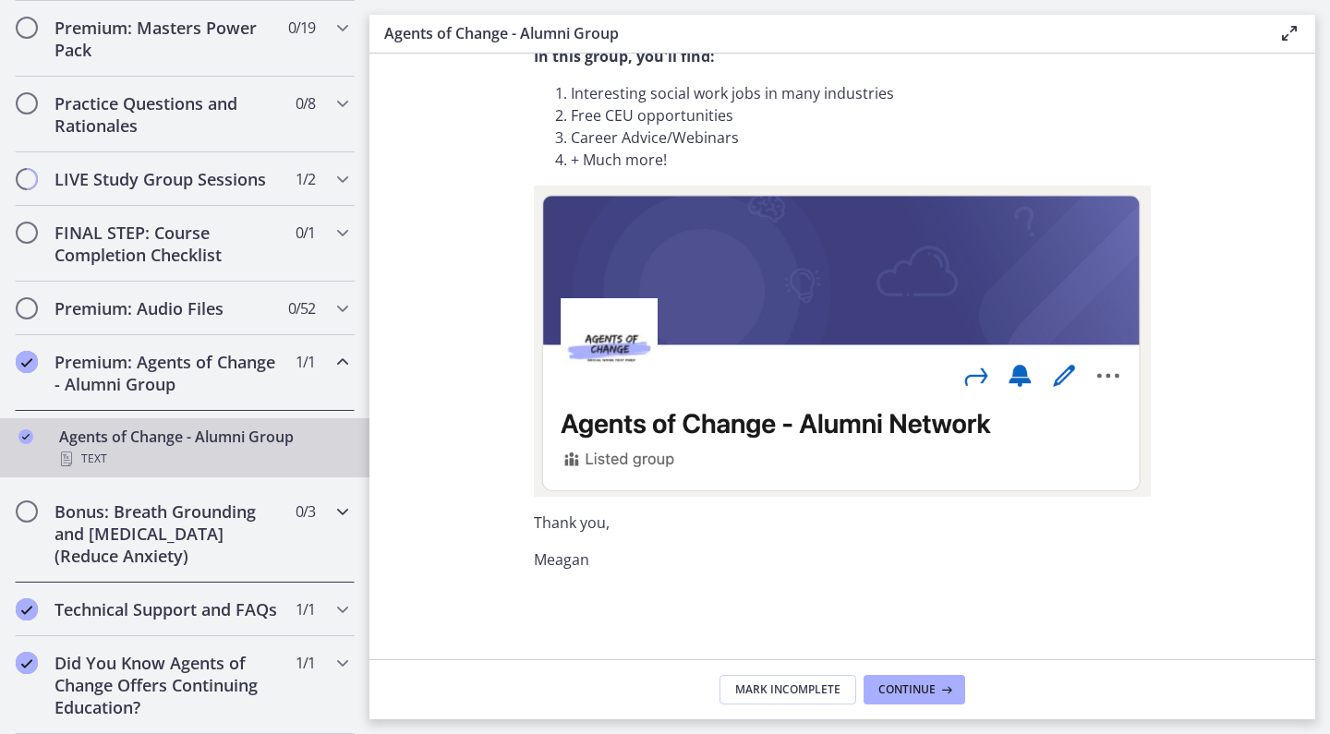
click at [278, 497] on div "Bonus: Breath Grounding and [MEDICAL_DATA] (Reduce Anxiety) 0 / 3 Completed" at bounding box center [185, 534] width 340 height 98
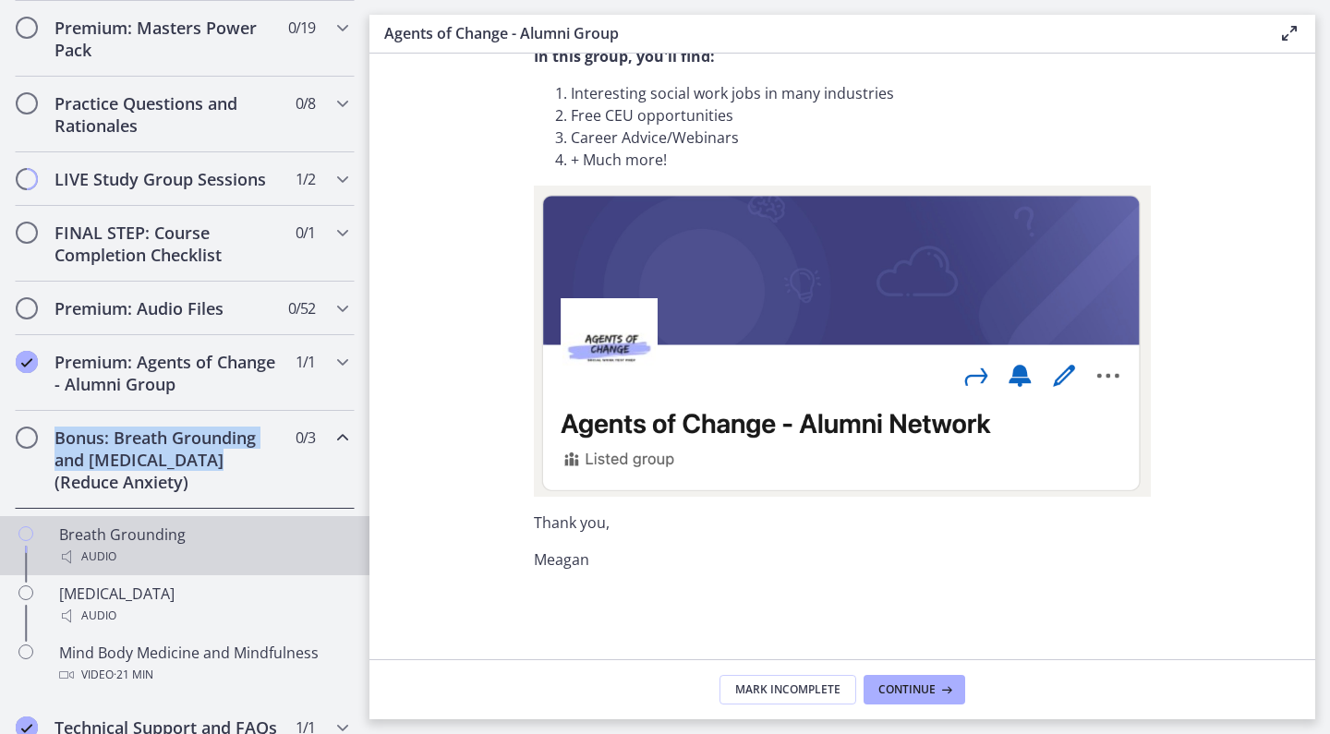
click at [284, 533] on div "Breath Grounding Audio" at bounding box center [203, 546] width 288 height 44
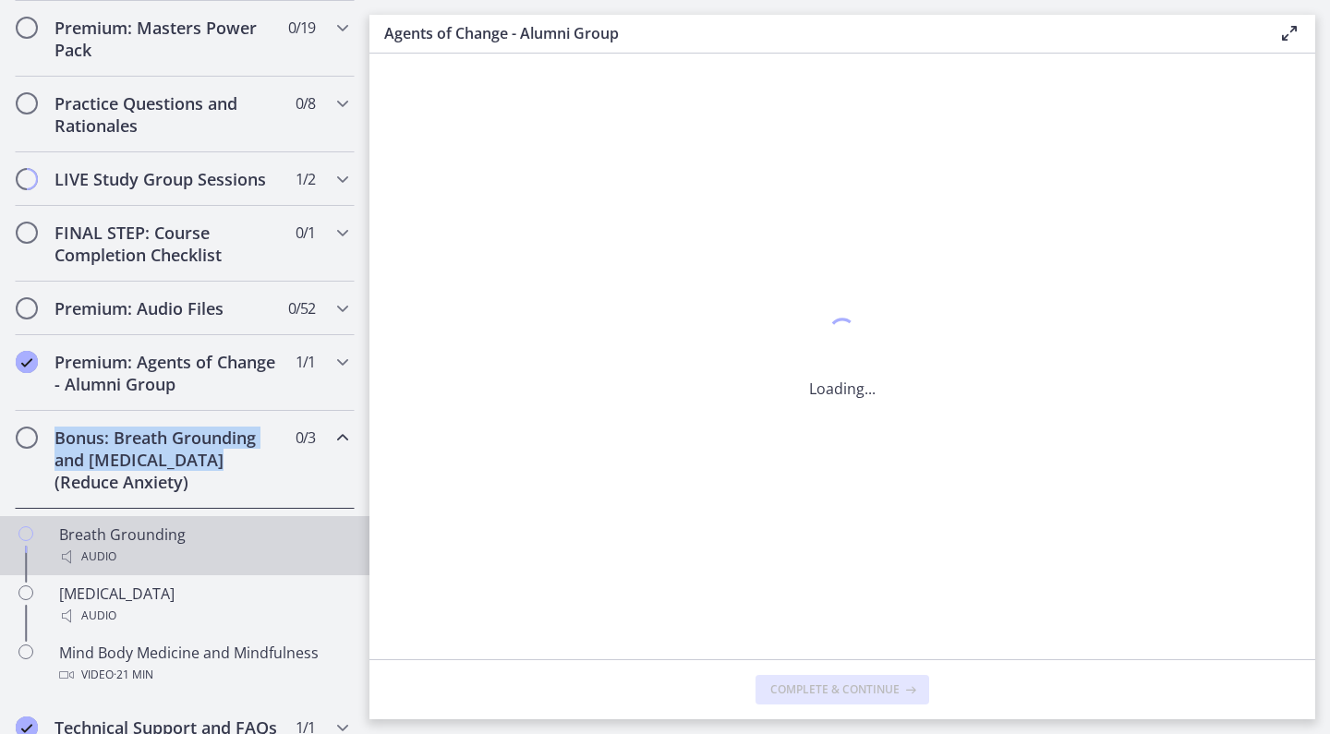
scroll to position [0, 0]
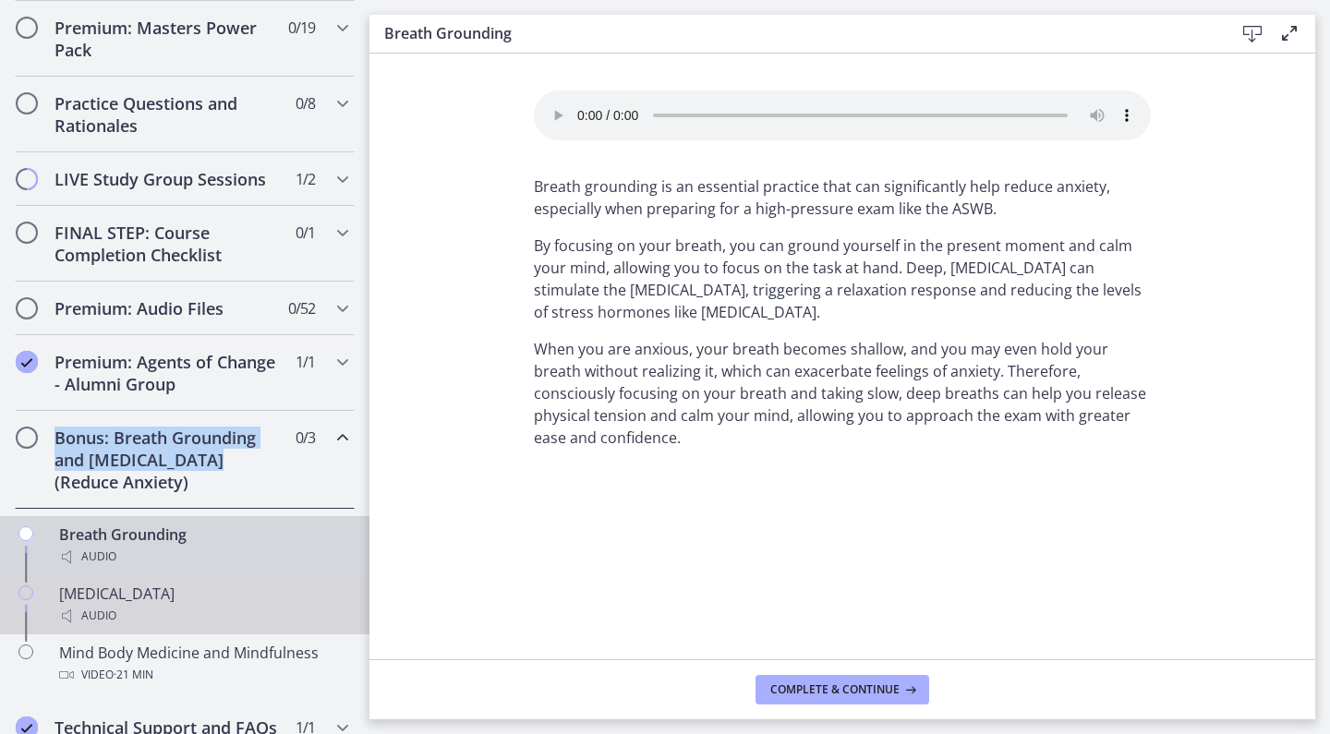
click at [263, 597] on div "[MEDICAL_DATA] Audio" at bounding box center [203, 605] width 288 height 44
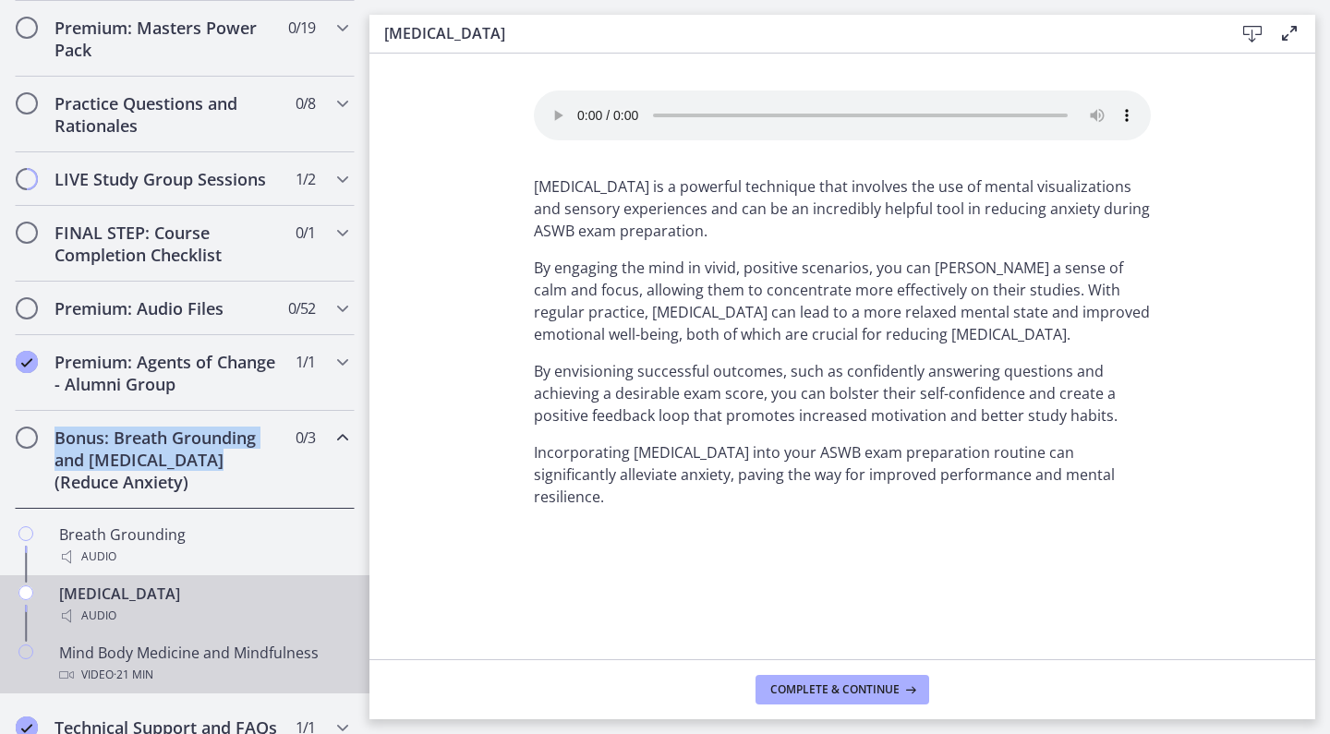
click at [262, 652] on div "Mind Body Medicine and Mindfulness Video · 21 min" at bounding box center [203, 664] width 288 height 44
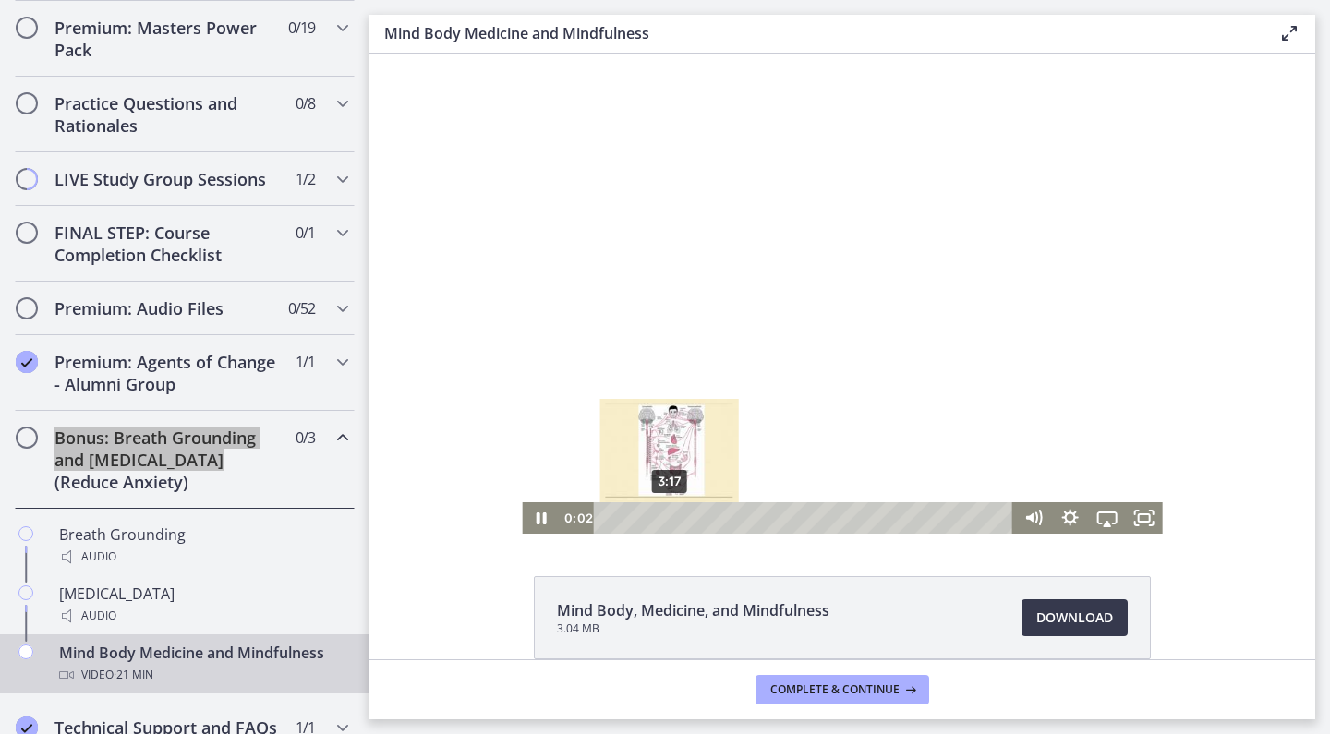
click at [669, 519] on div "3:17" at bounding box center [807, 517] width 398 height 31
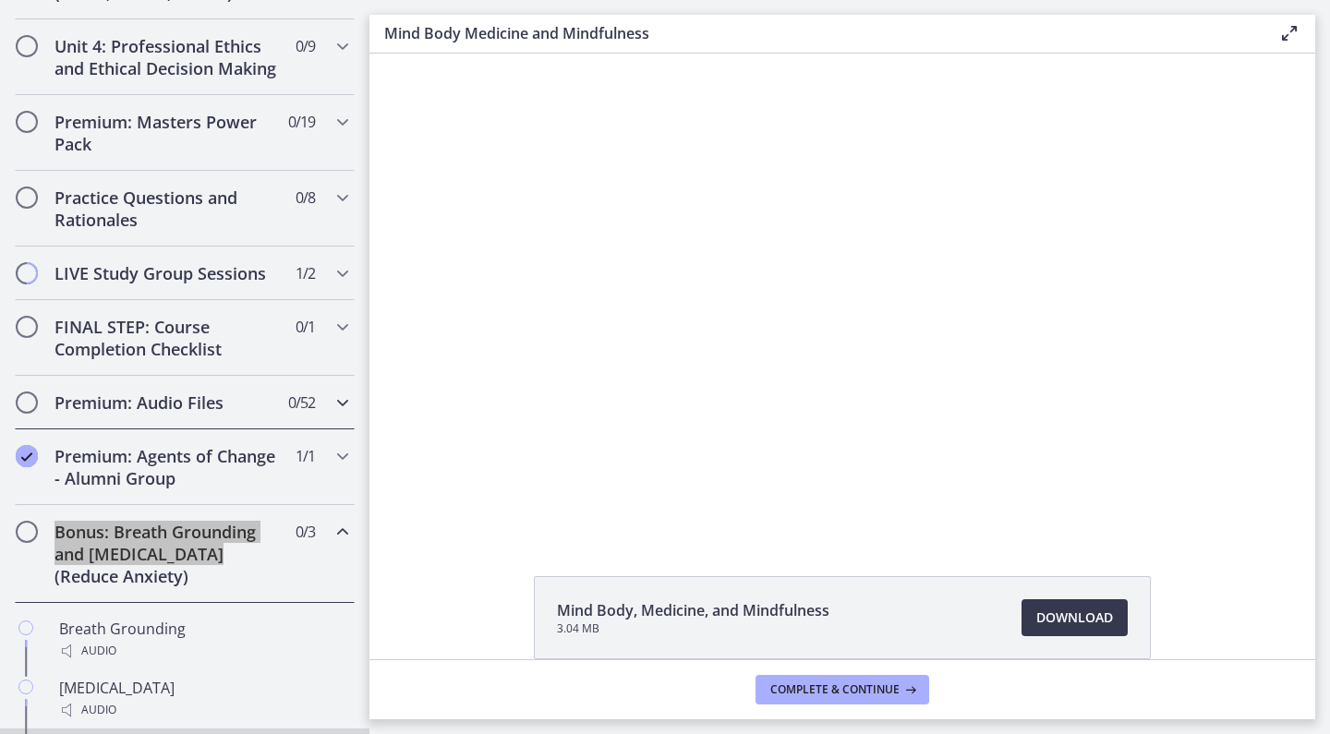
scroll to position [794, 0]
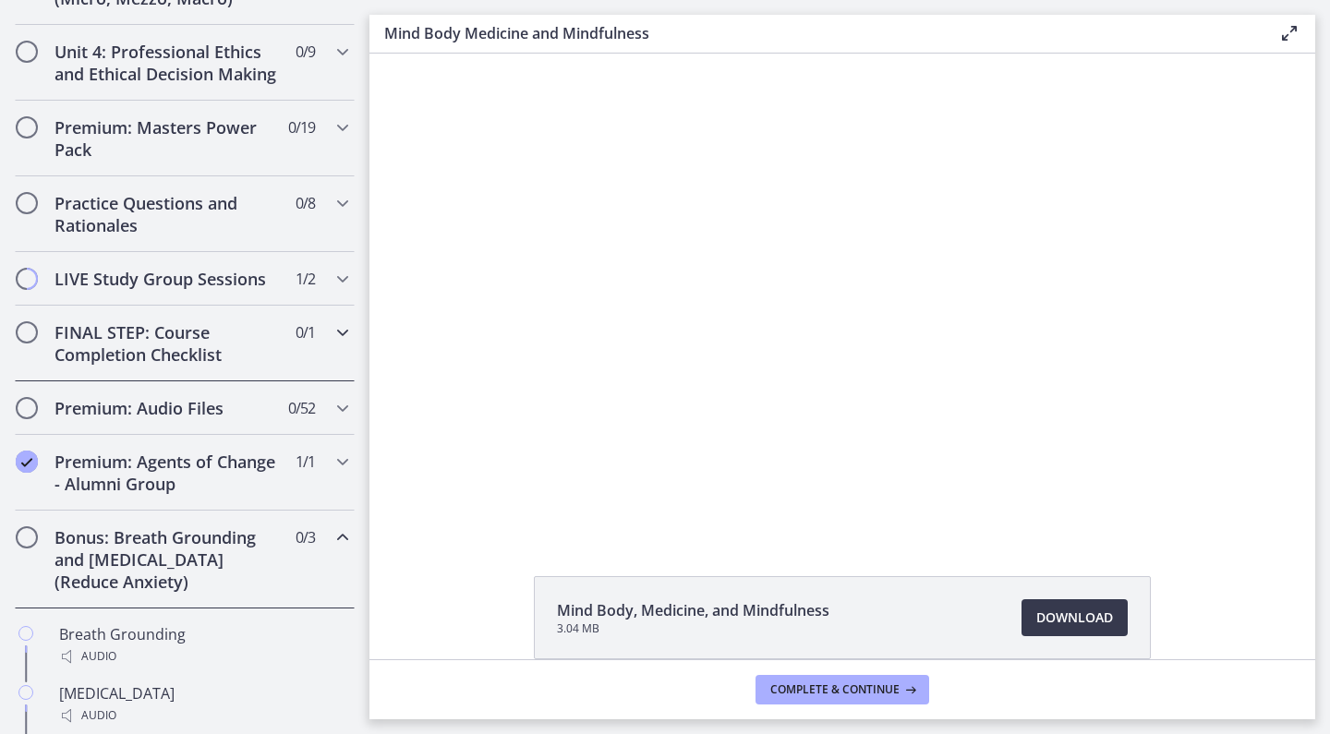
click at [307, 341] on span "0 / 1 Completed" at bounding box center [304, 332] width 19 height 22
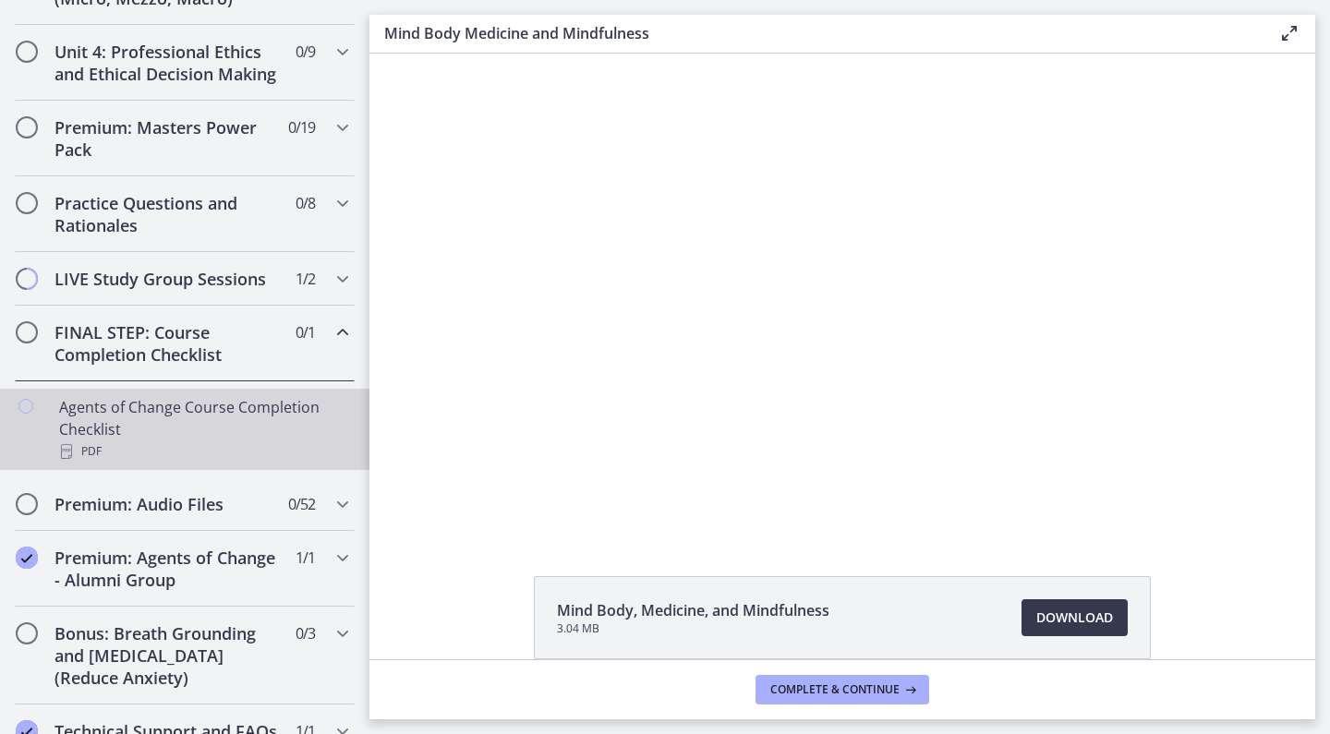
click at [105, 426] on div "Agents of Change Course Completion Checklist PDF" at bounding box center [203, 429] width 288 height 66
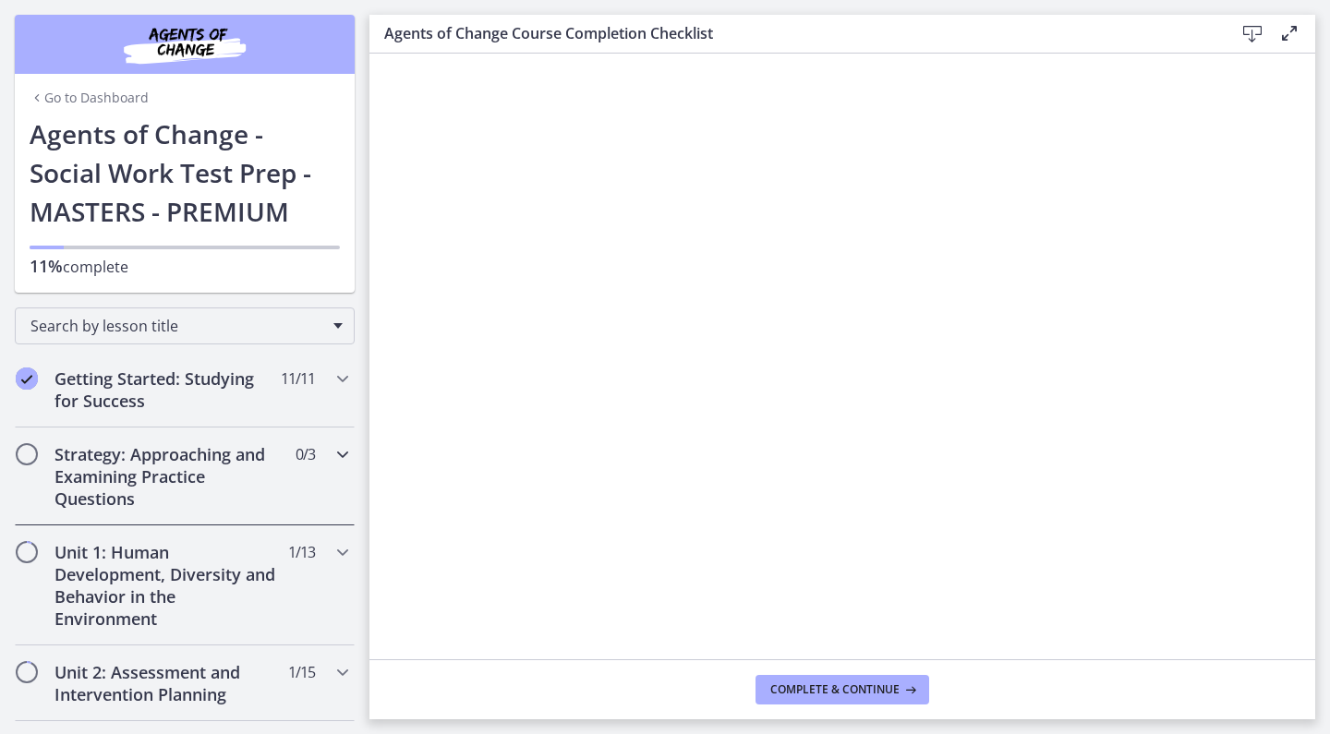
click at [338, 458] on icon "Chapters" at bounding box center [342, 454] width 22 height 22
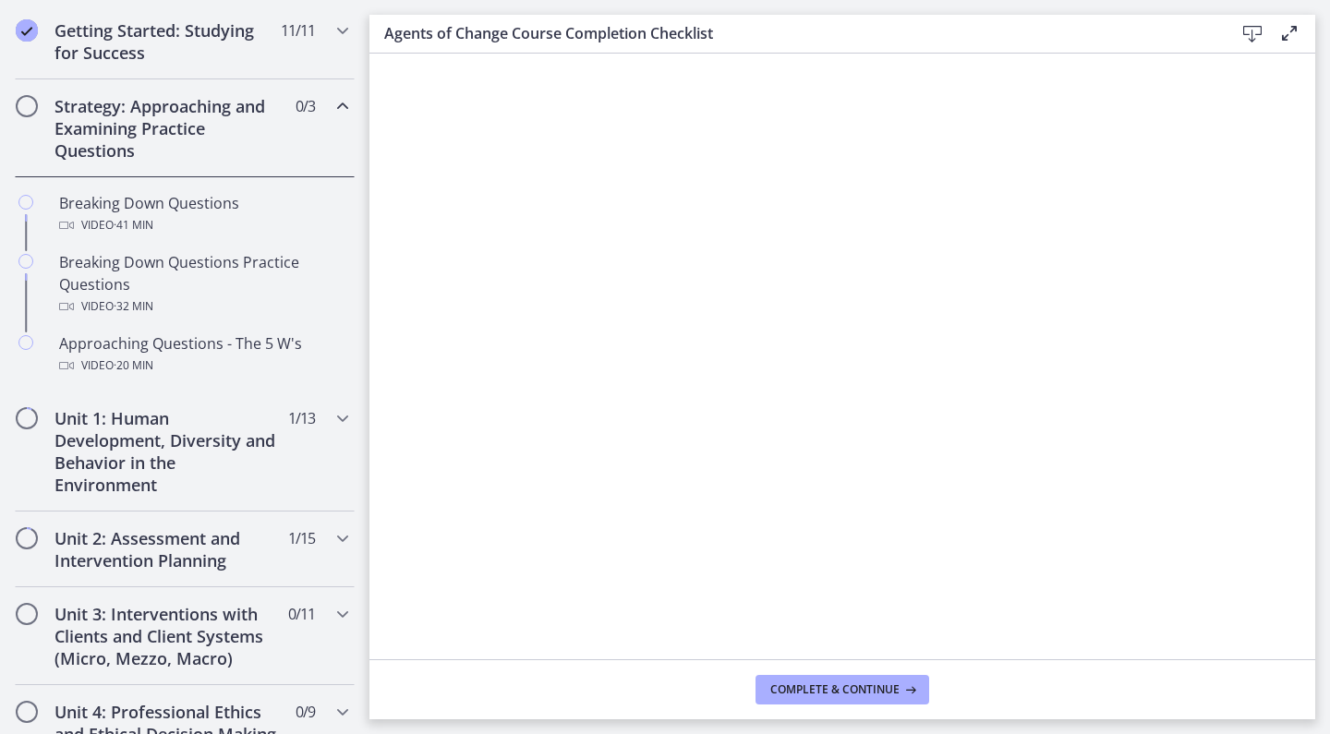
scroll to position [427, 0]
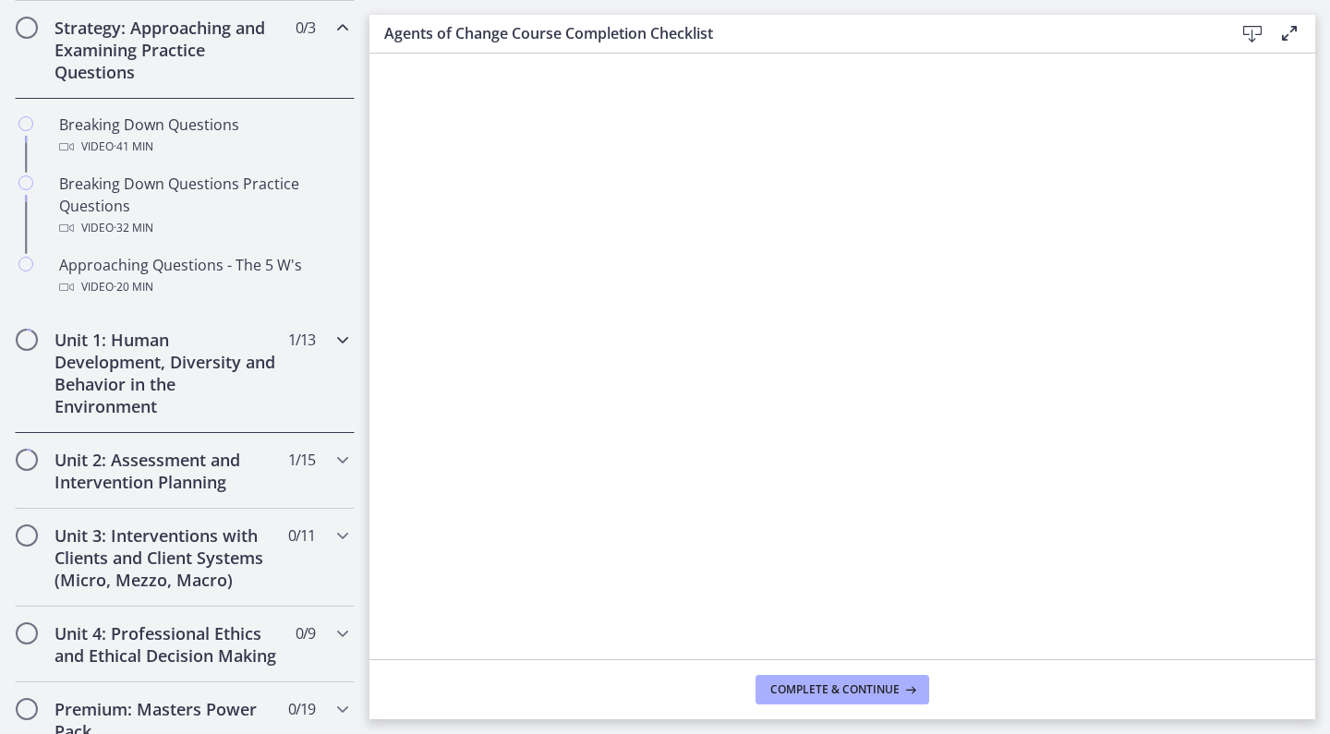
click at [309, 377] on div "Unit 1: Human Development, Diversity and Behavior in the Environment 1 / 13 Com…" at bounding box center [185, 373] width 340 height 120
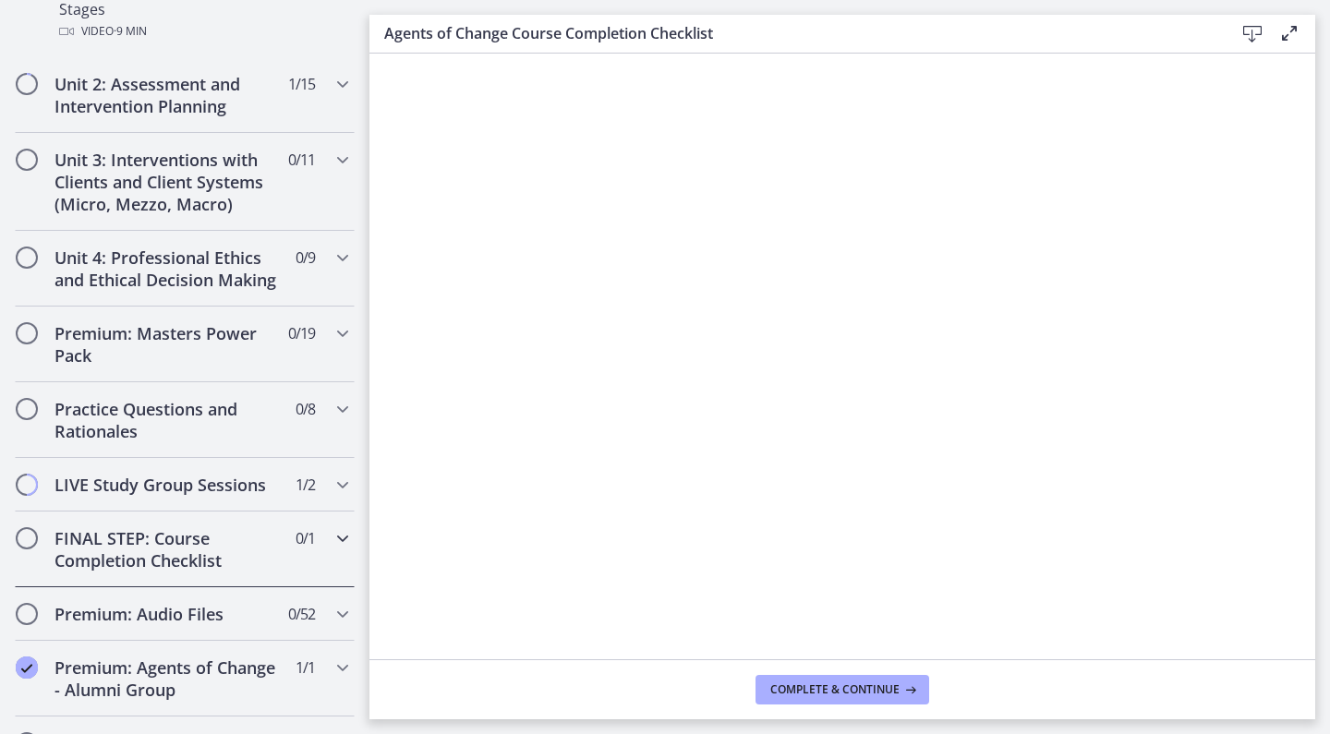
scroll to position [1527, 0]
click at [326, 306] on div "Premium: Masters Power Pack 0 / 19 Completed" at bounding box center [185, 344] width 340 height 76
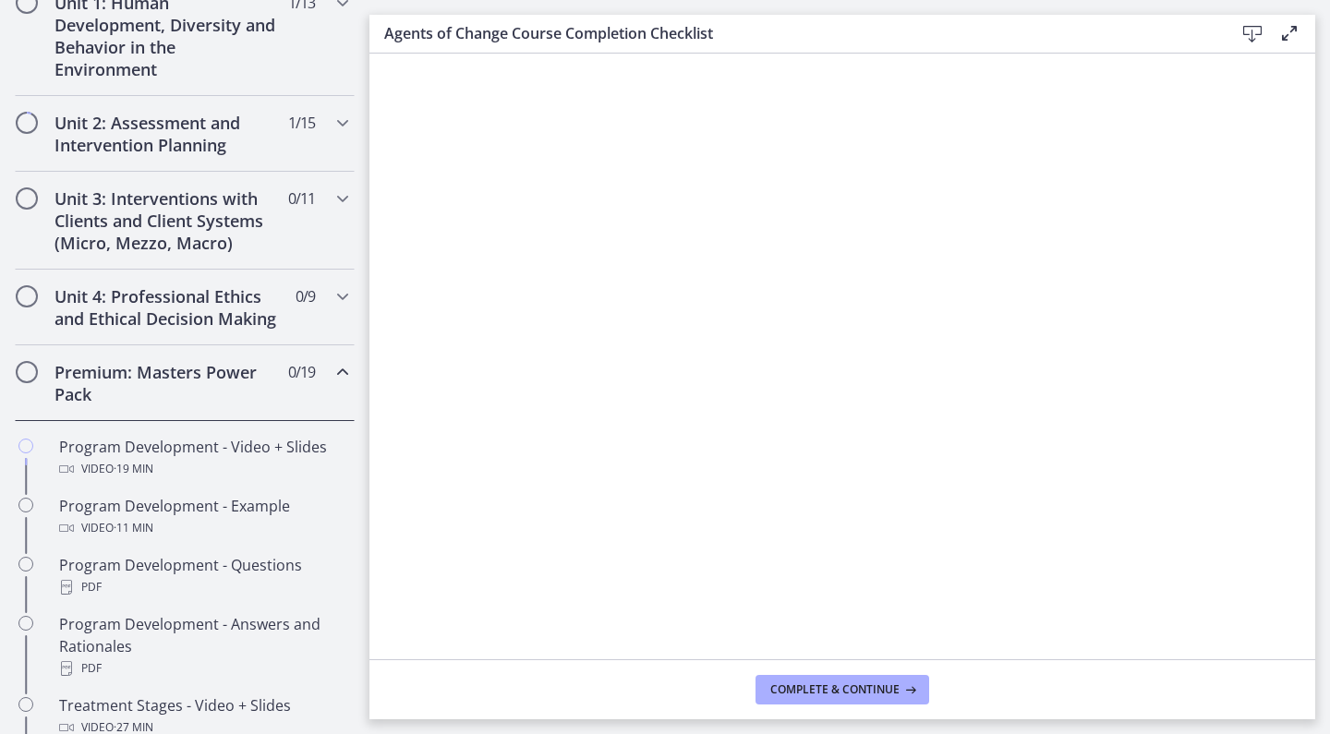
scroll to position [701, 0]
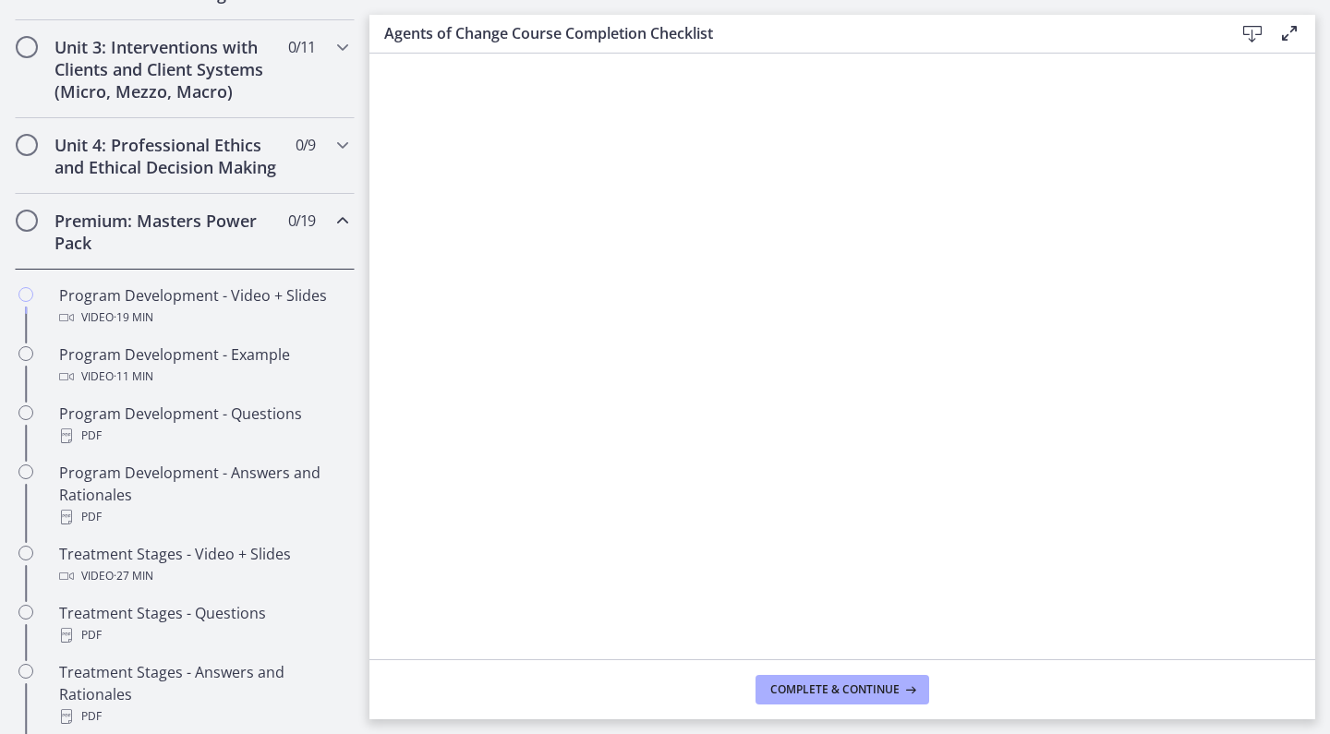
click at [325, 235] on div "Premium: Masters Power Pack 0 / 19 Completed" at bounding box center [185, 232] width 340 height 76
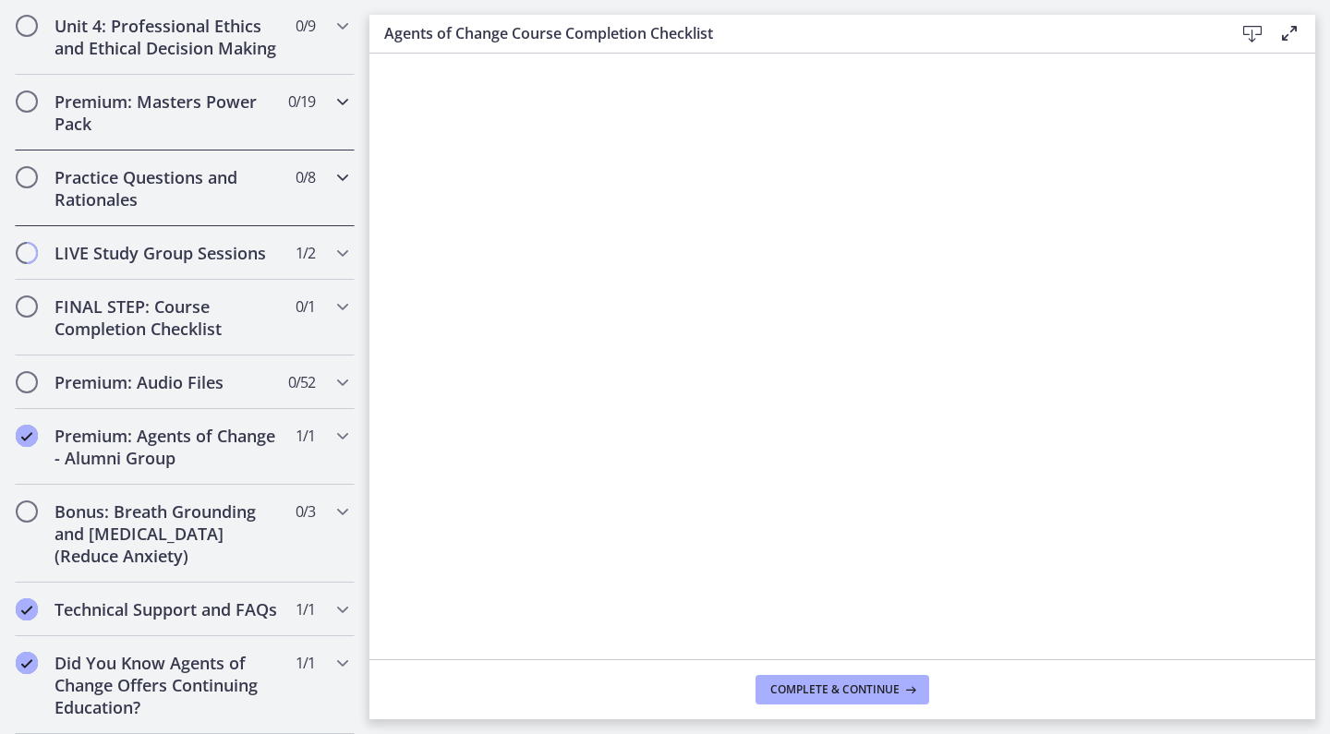
scroll to position [0, 0]
click at [273, 536] on h2 "Bonus: Breath Grounding and [MEDICAL_DATA] (Reduce Anxiety)" at bounding box center [166, 533] width 225 height 66
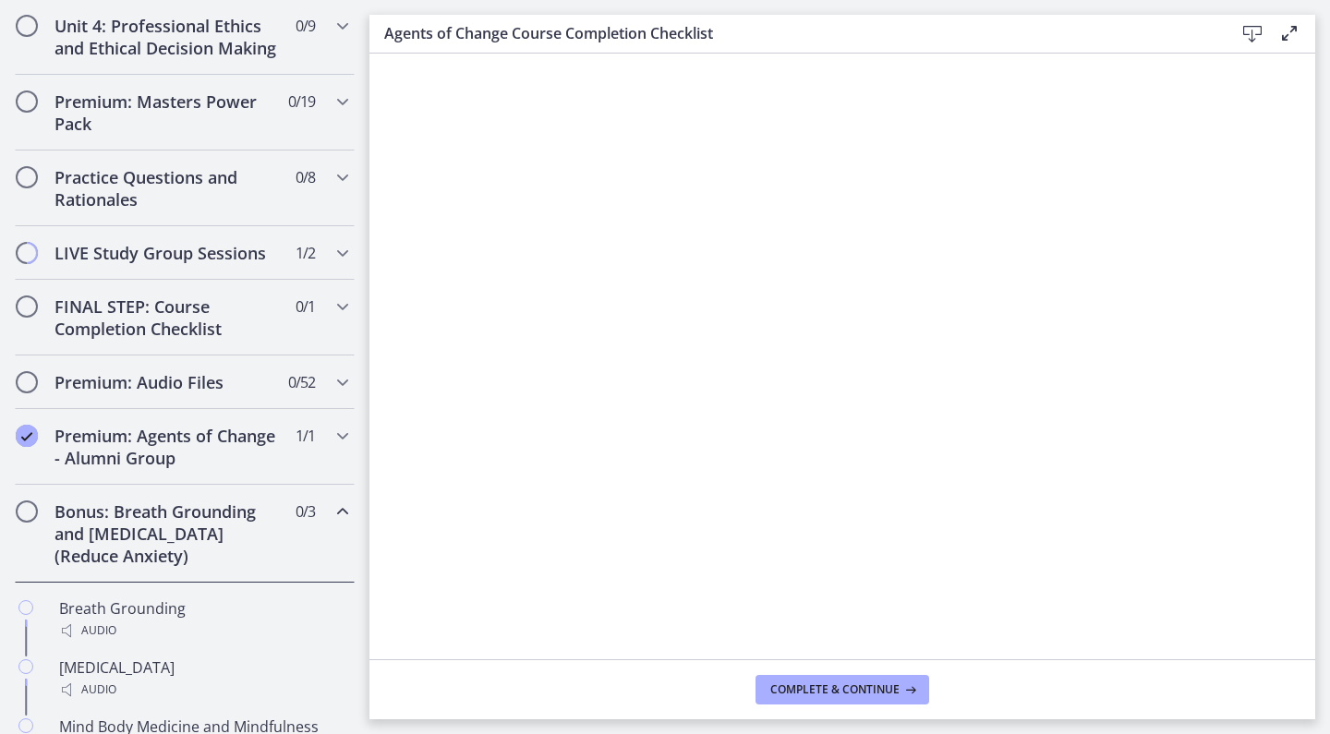
click at [271, 536] on h2 "Bonus: Breath Grounding and [MEDICAL_DATA] (Reduce Anxiety)" at bounding box center [166, 533] width 225 height 66
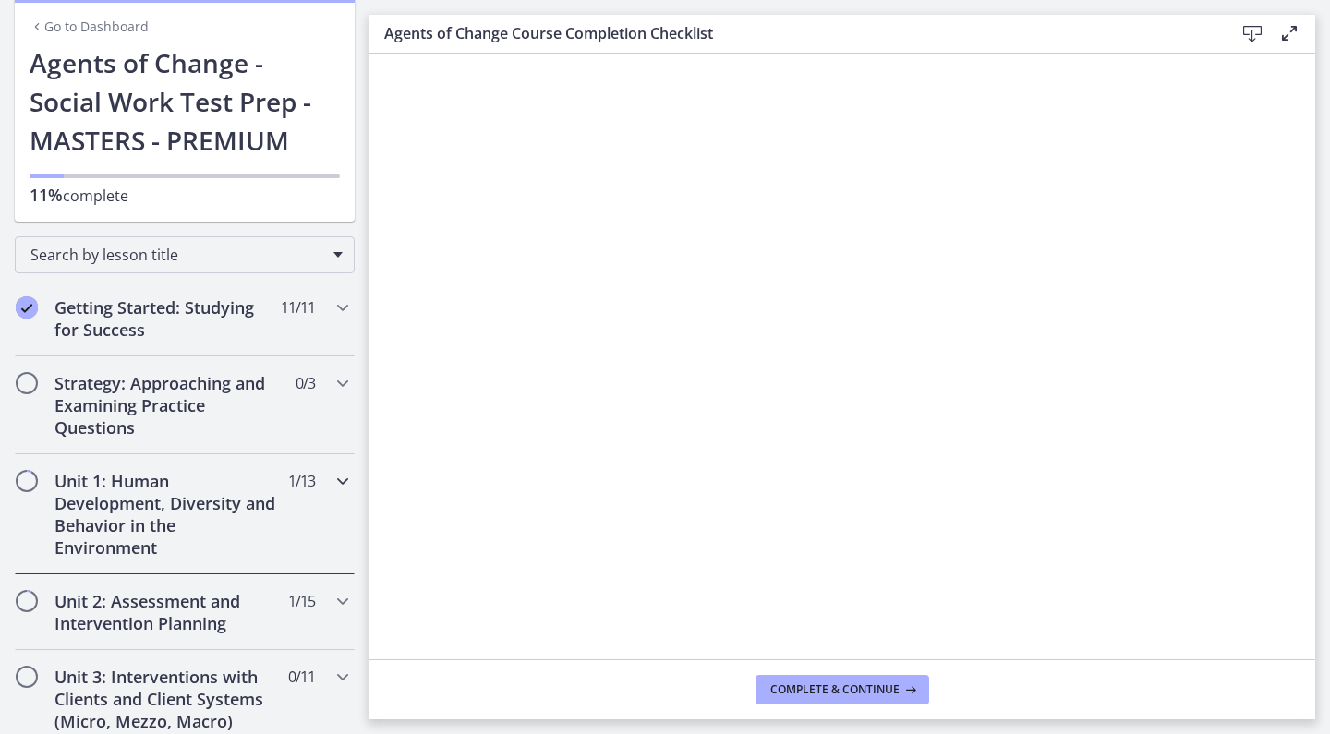
scroll to position [92, 0]
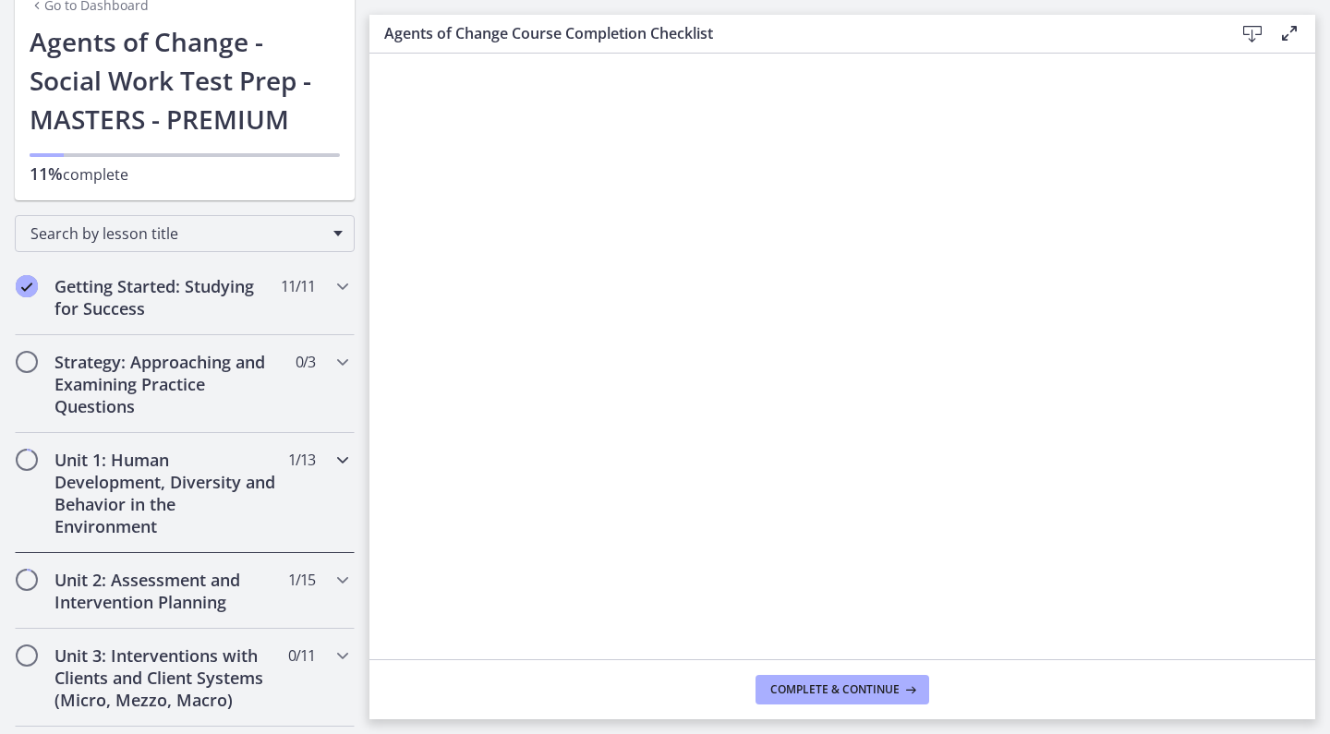
click at [289, 514] on div "Unit 1: Human Development, Diversity and Behavior in the Environment 1 / 13 Com…" at bounding box center [185, 493] width 340 height 120
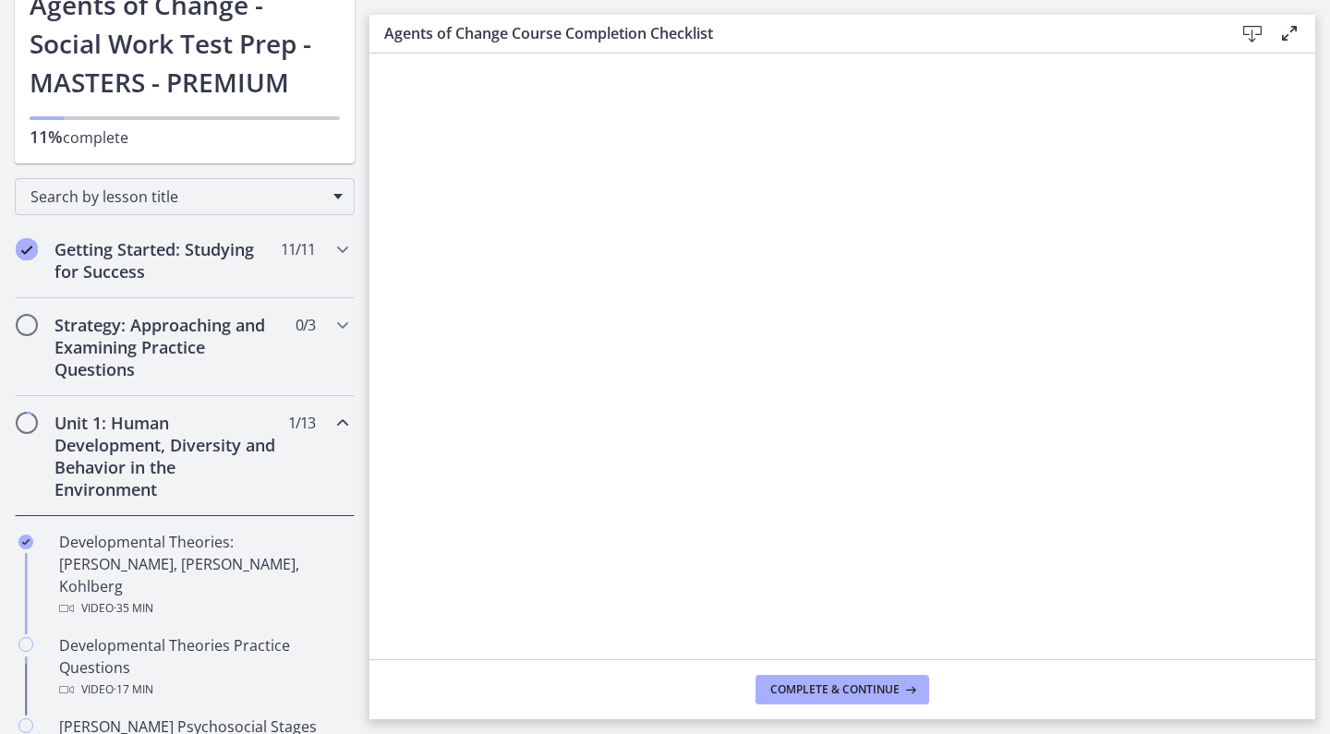
scroll to position [139, 0]
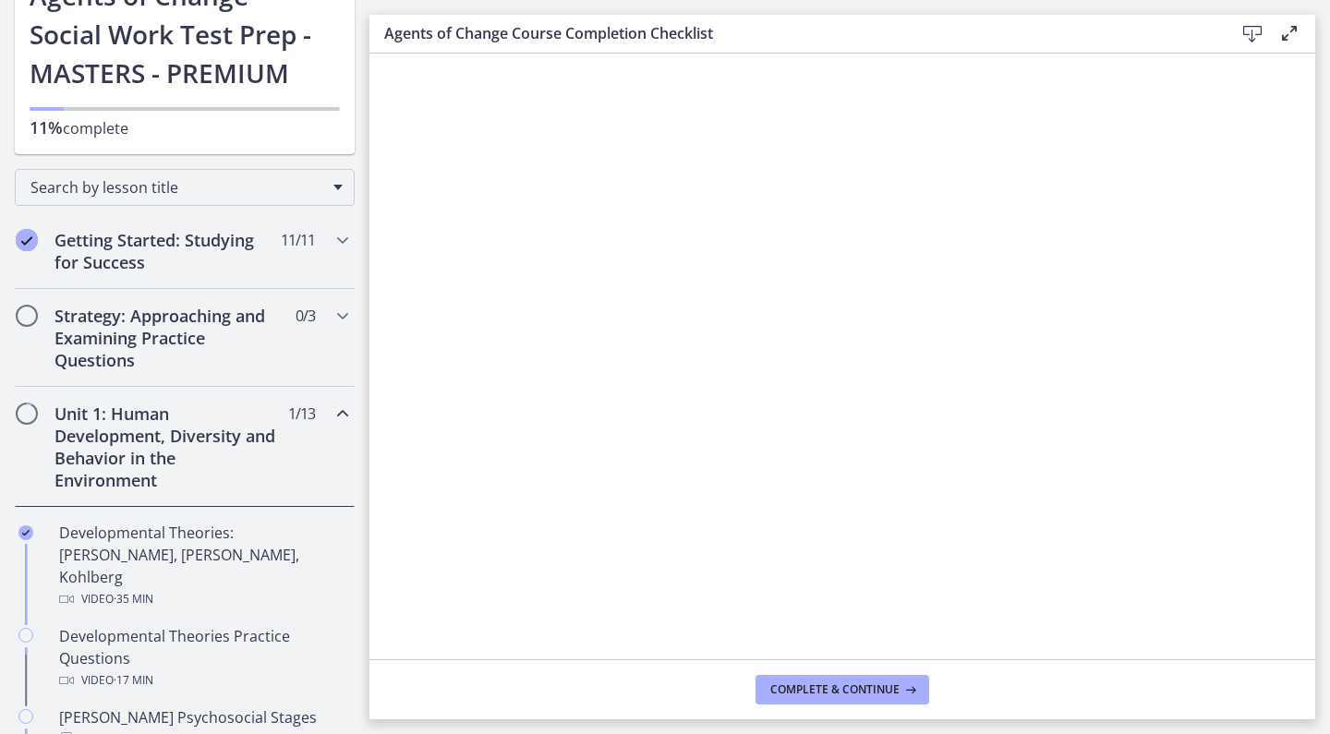
click at [317, 474] on div "Unit 1: Human Development, Diversity and Behavior in the Environment 1 / 13 Com…" at bounding box center [185, 447] width 340 height 120
